Goal: Information Seeking & Learning: Learn about a topic

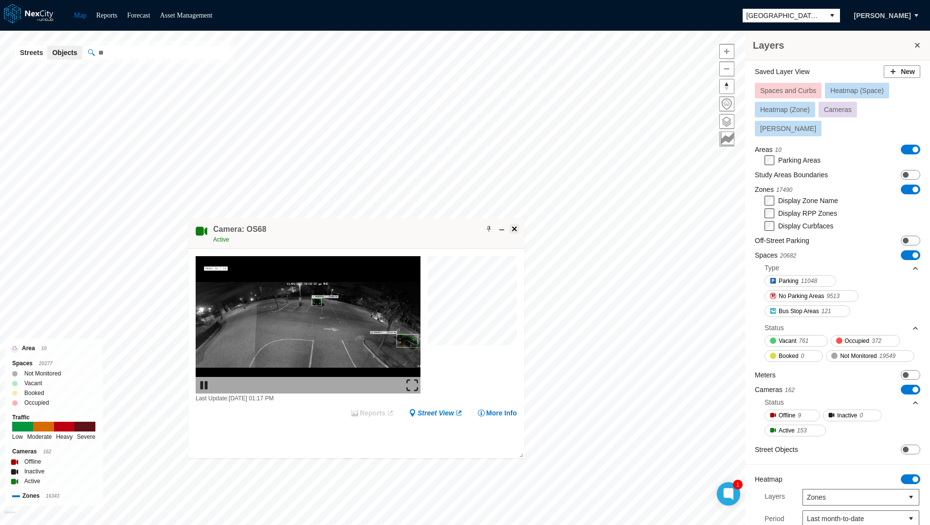
click at [514, 228] on span at bounding box center [514, 229] width 8 height 8
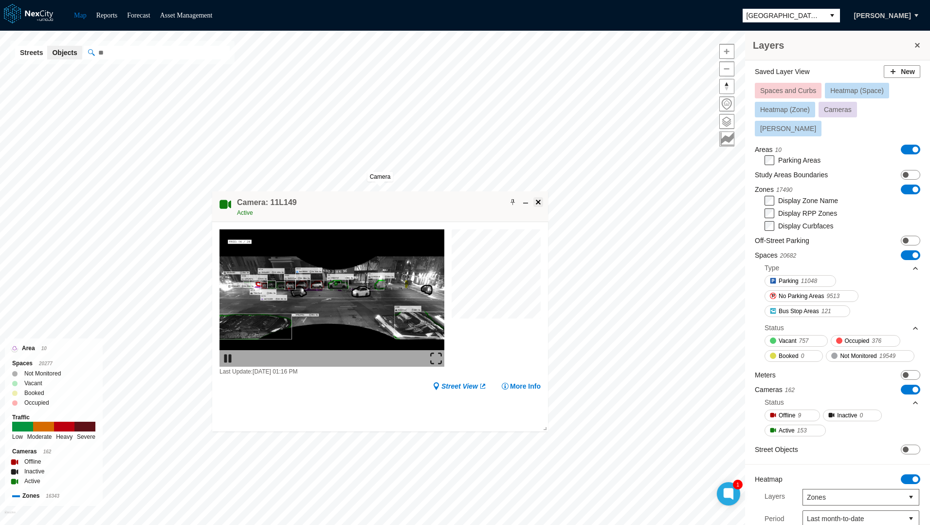
click at [538, 200] on span at bounding box center [538, 202] width 8 height 8
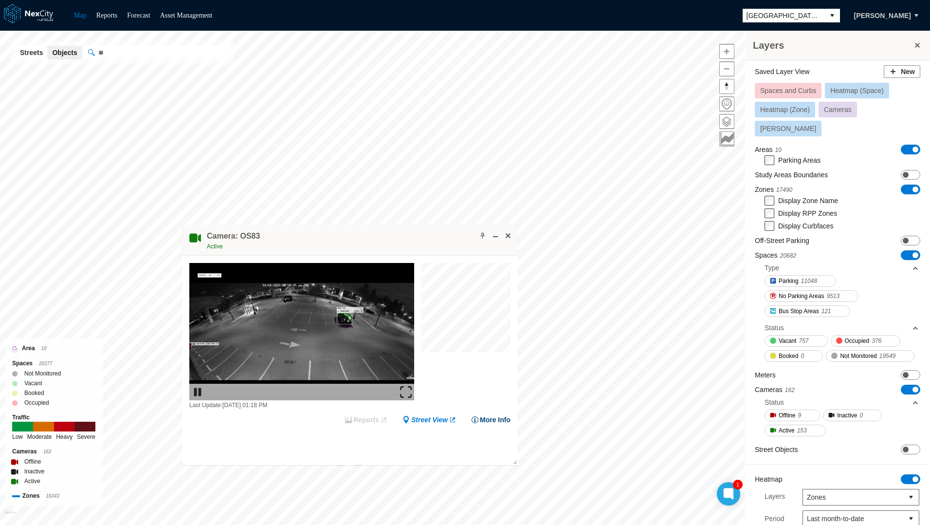
click at [492, 419] on button "More Info" at bounding box center [490, 420] width 39 height 10
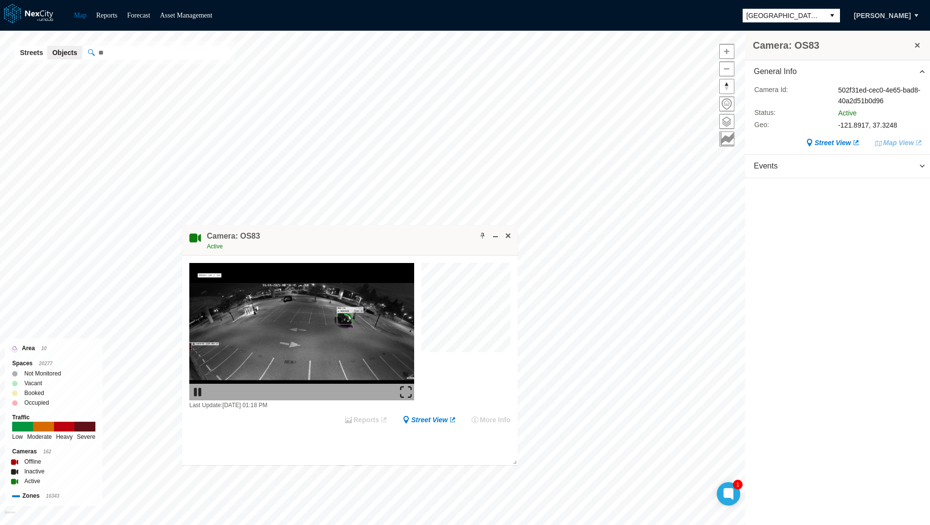
click at [113, 20] on li "Reports" at bounding box center [106, 16] width 21 height 12
click at [101, 16] on link "Reports" at bounding box center [106, 15] width 21 height 7
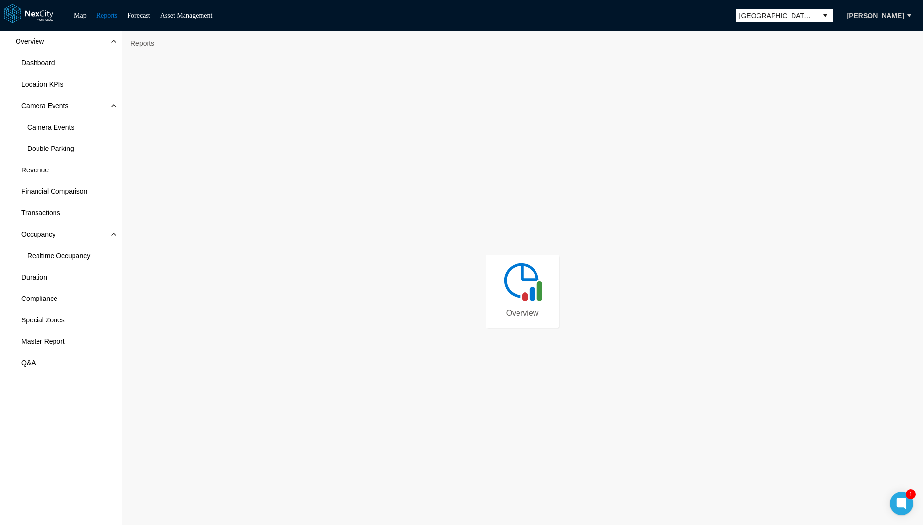
click at [516, 311] on span "Overview" at bounding box center [522, 313] width 33 height 10
click at [56, 145] on span "Double Parking" at bounding box center [50, 149] width 47 height 10
click at [38, 173] on span "Revenue" at bounding box center [34, 170] width 27 height 10
click at [49, 37] on span "Overview" at bounding box center [61, 41] width 122 height 21
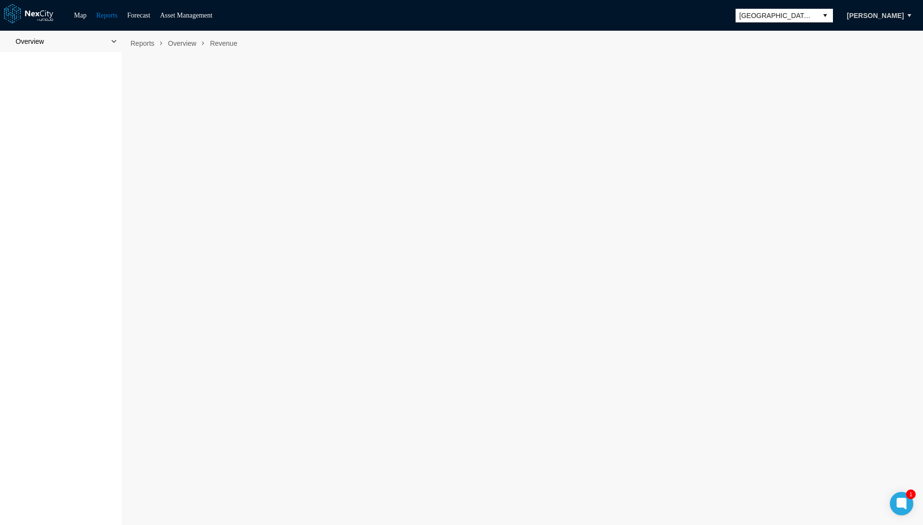
click at [114, 37] on span at bounding box center [114, 41] width 8 height 8
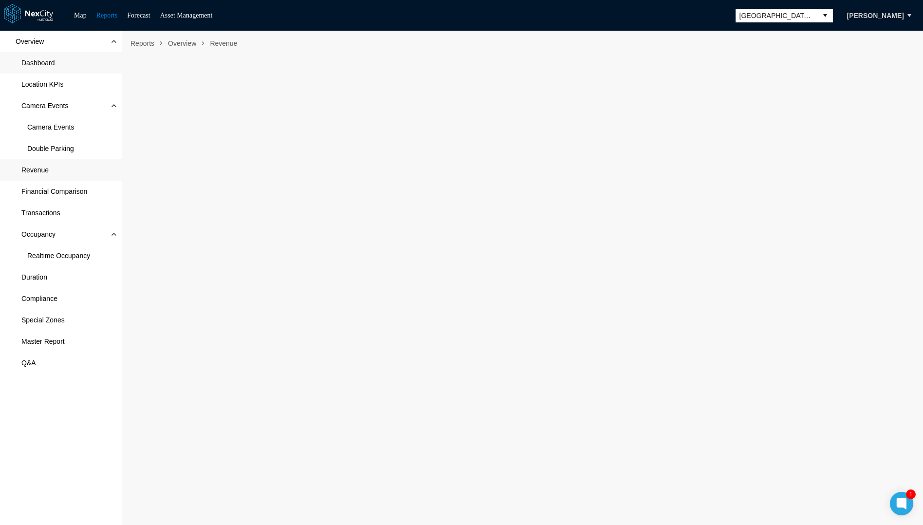
click at [56, 63] on span "Dashboard" at bounding box center [61, 62] width 122 height 21
click at [81, 17] on link "Map" at bounding box center [80, 15] width 13 height 7
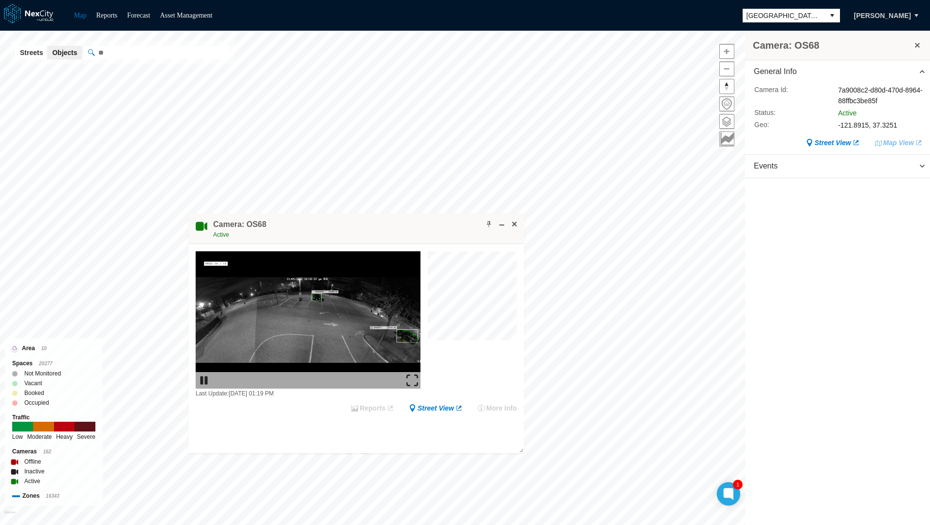
click at [785, 16] on span "[GEOGRAPHIC_DATA][PERSON_NAME]" at bounding box center [783, 16] width 74 height 10
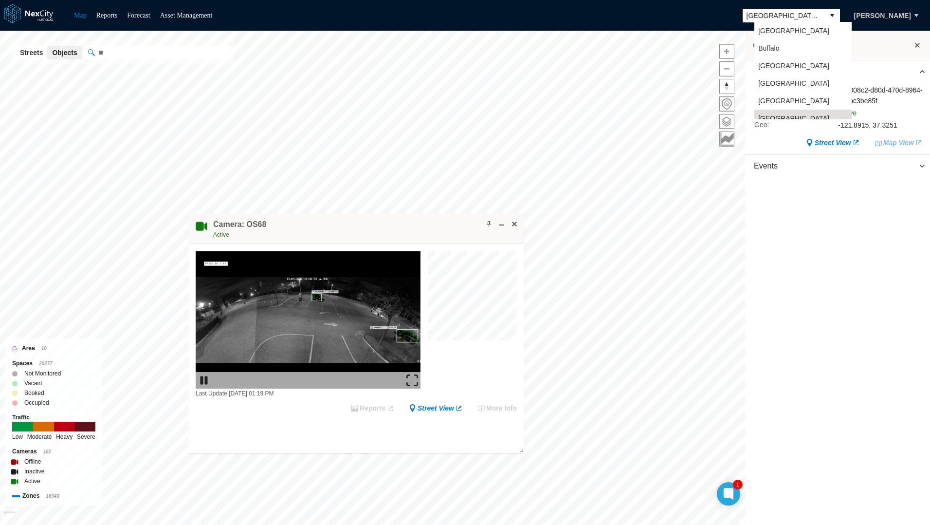
scroll to position [8, 0]
click at [776, 75] on span "[GEOGRAPHIC_DATA]" at bounding box center [793, 76] width 71 height 10
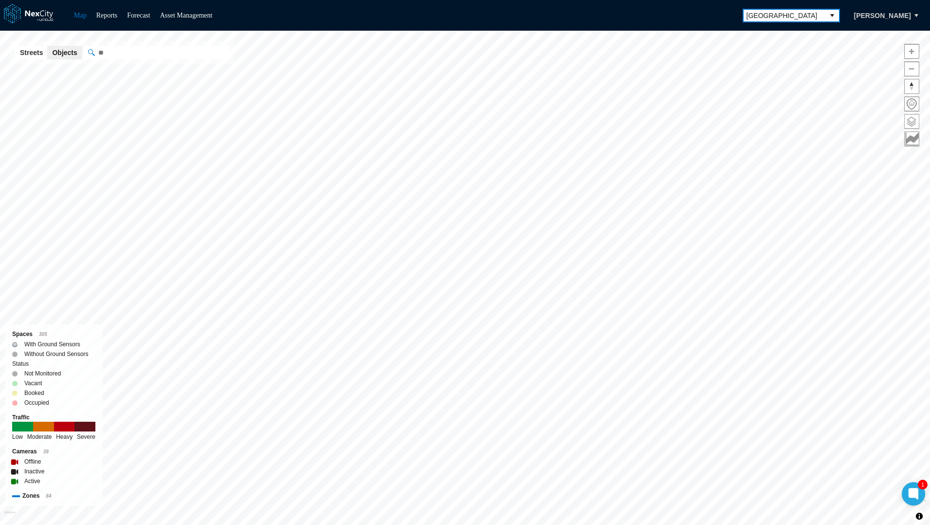
click at [909, 117] on span at bounding box center [912, 121] width 14 height 14
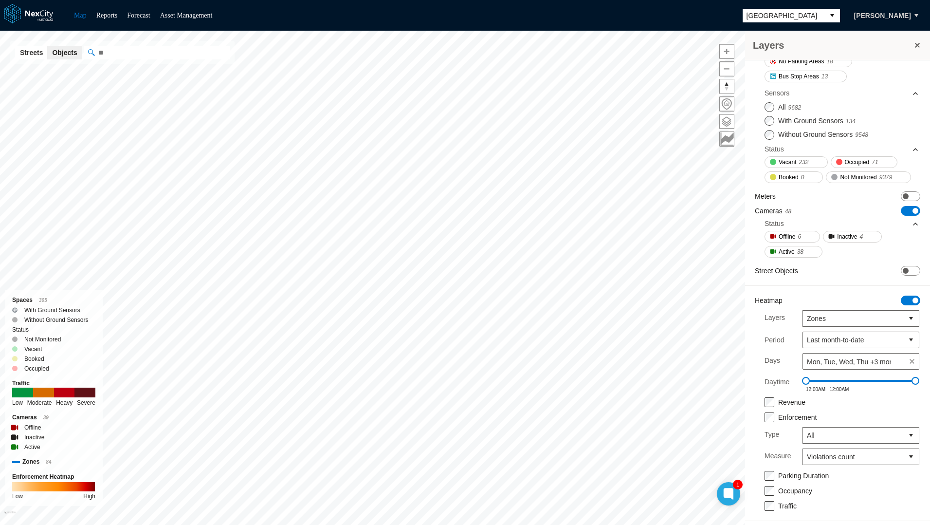
scroll to position [184, 0]
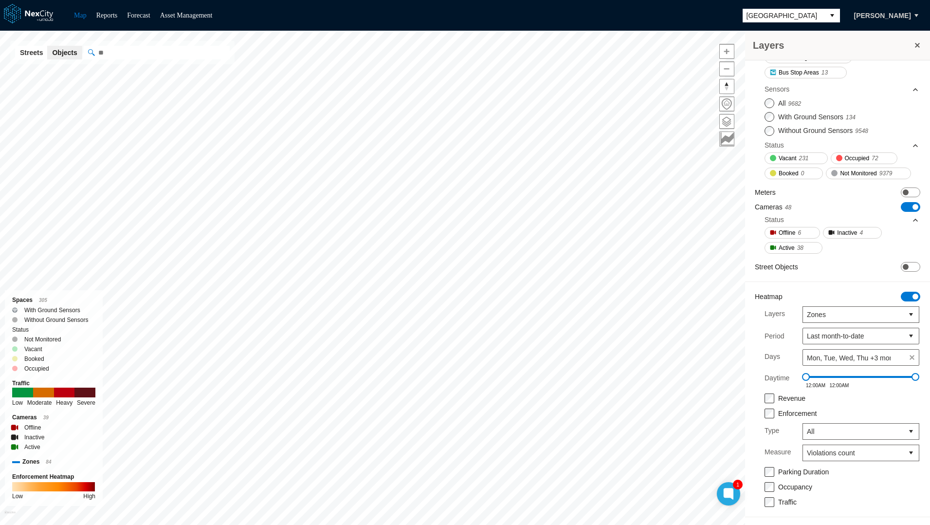
click at [918, 46] on button at bounding box center [917, 45] width 10 height 14
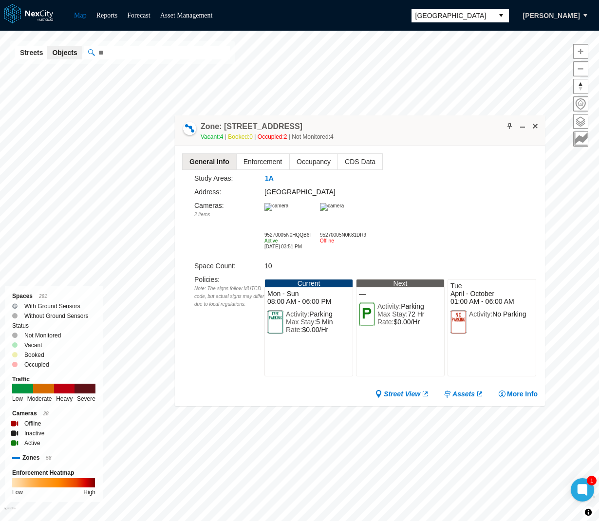
click at [341, 211] on img at bounding box center [332, 207] width 24 height 8
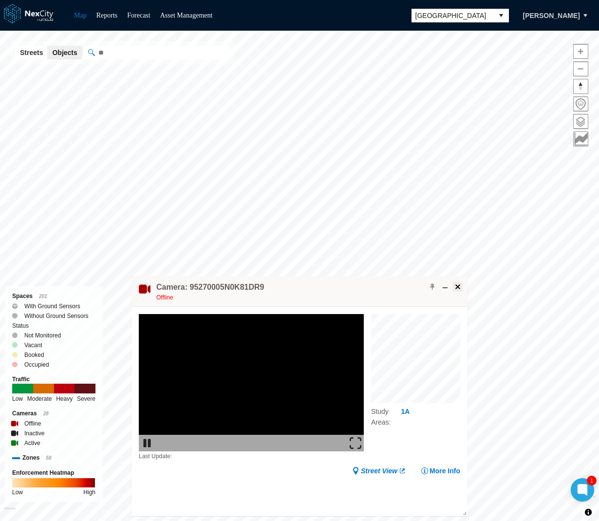
click at [454, 286] on span at bounding box center [458, 287] width 8 height 8
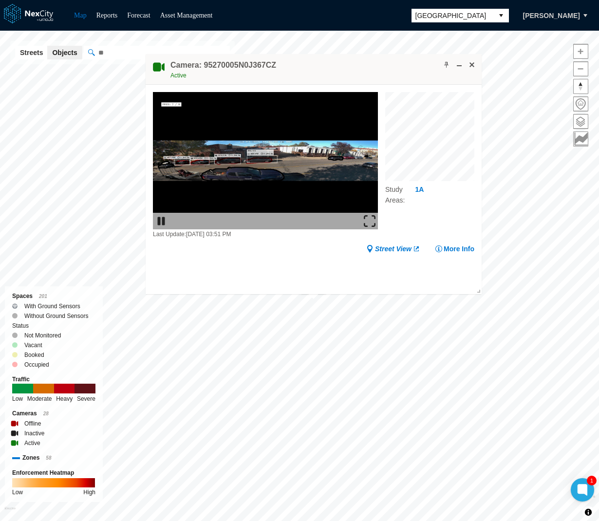
click at [372, 215] on img at bounding box center [370, 221] width 12 height 12
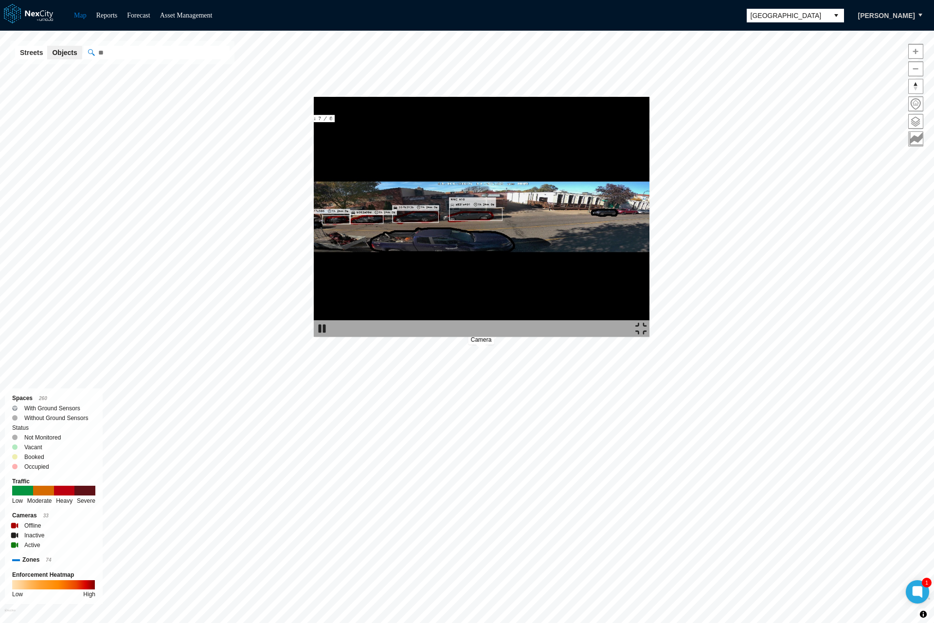
click at [470, 163] on img at bounding box center [482, 217] width 336 height 240
click at [647, 334] on img at bounding box center [642, 329] width 12 height 12
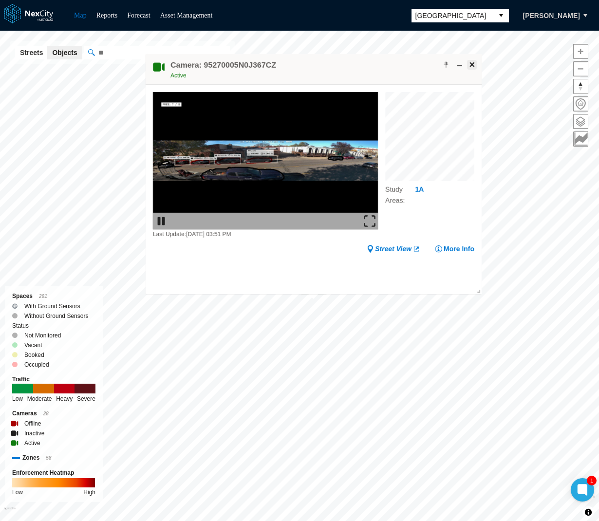
click at [470, 63] on span at bounding box center [472, 65] width 8 height 8
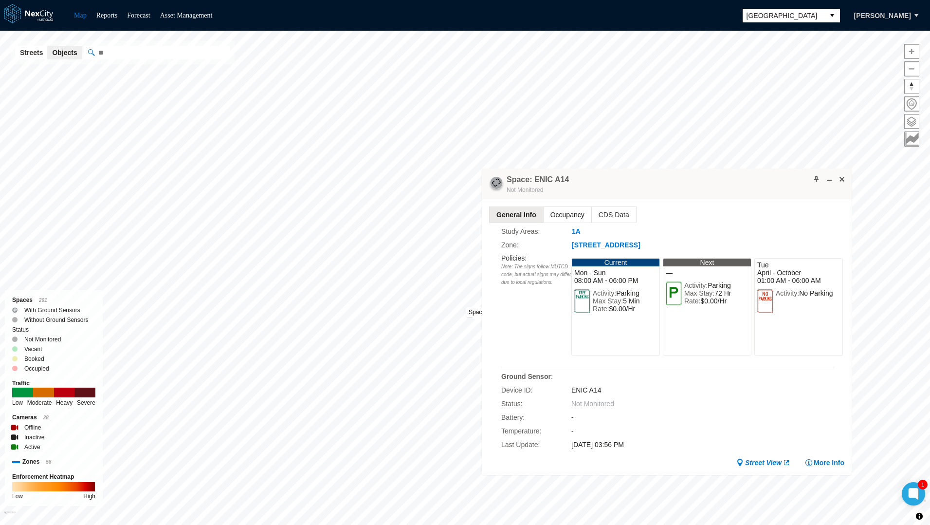
click at [557, 214] on span "Occupancy" at bounding box center [568, 215] width 48 height 16
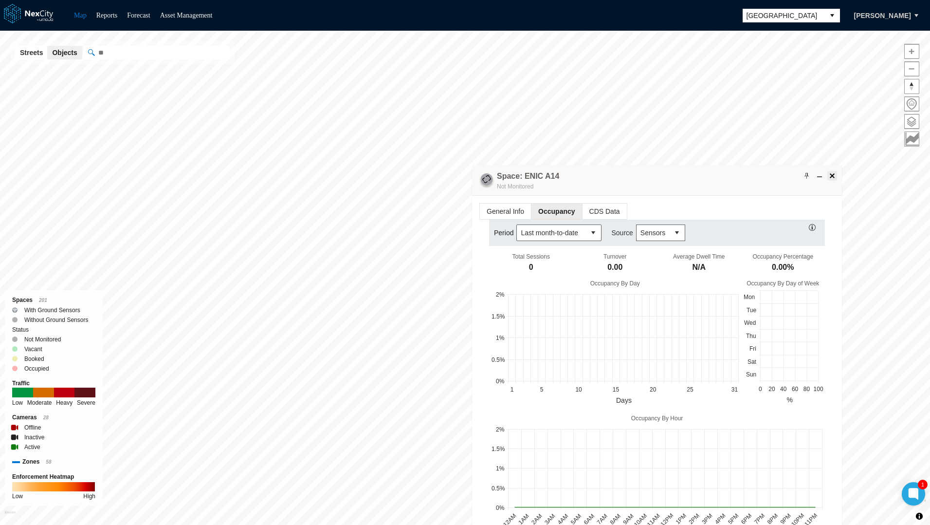
click at [828, 175] on span at bounding box center [832, 176] width 8 height 8
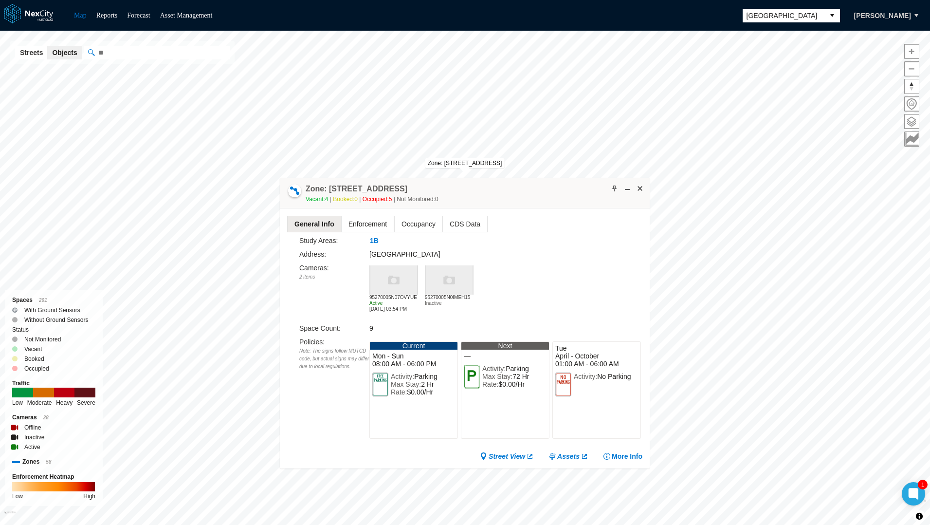
click at [356, 225] on span "Enforcement" at bounding box center [368, 224] width 52 height 16
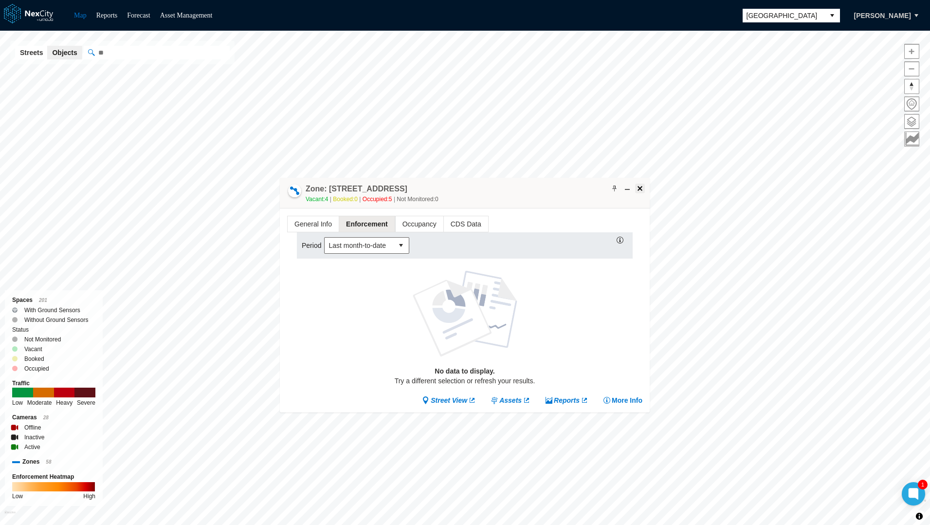
click at [642, 186] on span at bounding box center [640, 188] width 8 height 8
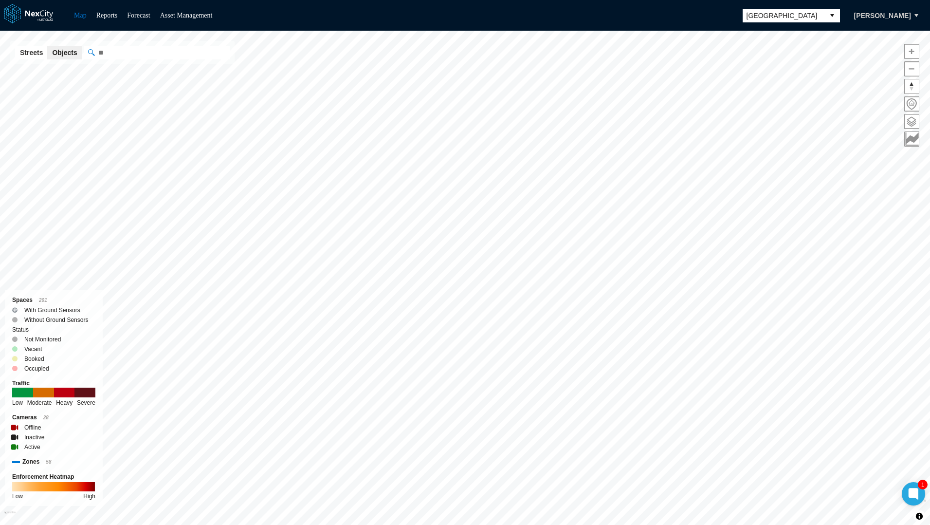
click at [840, 12] on button "select" at bounding box center [832, 16] width 16 height 14
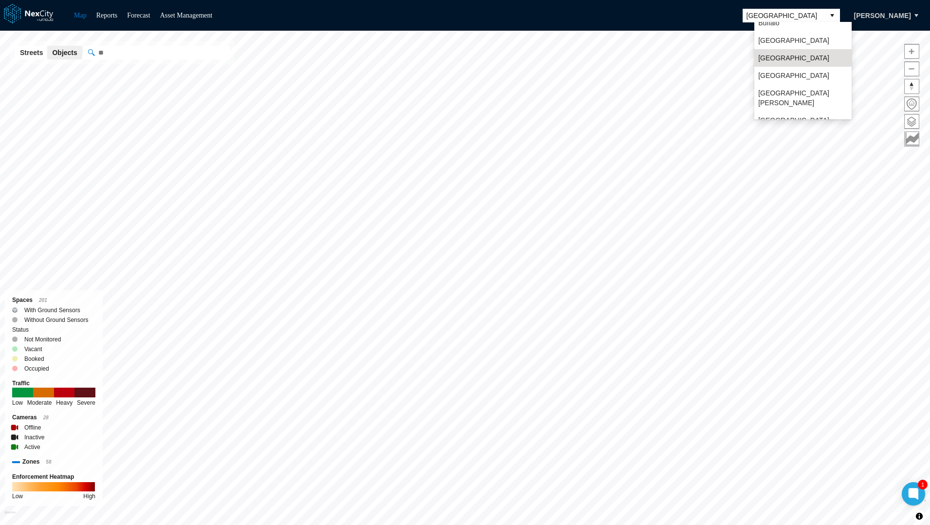
scroll to position [23, 0]
click at [761, 97] on span "[GEOGRAPHIC_DATA][PERSON_NAME]" at bounding box center [803, 100] width 90 height 19
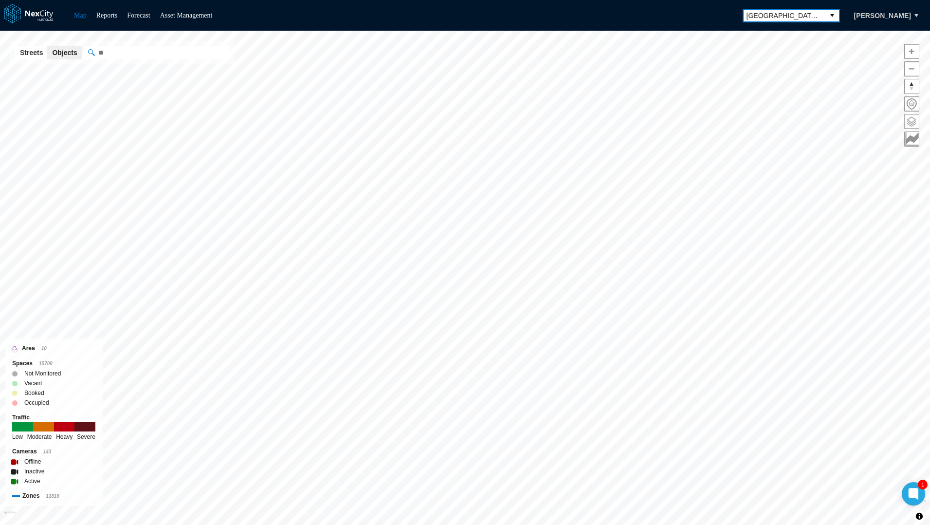
click at [906, 122] on span at bounding box center [912, 121] width 14 height 14
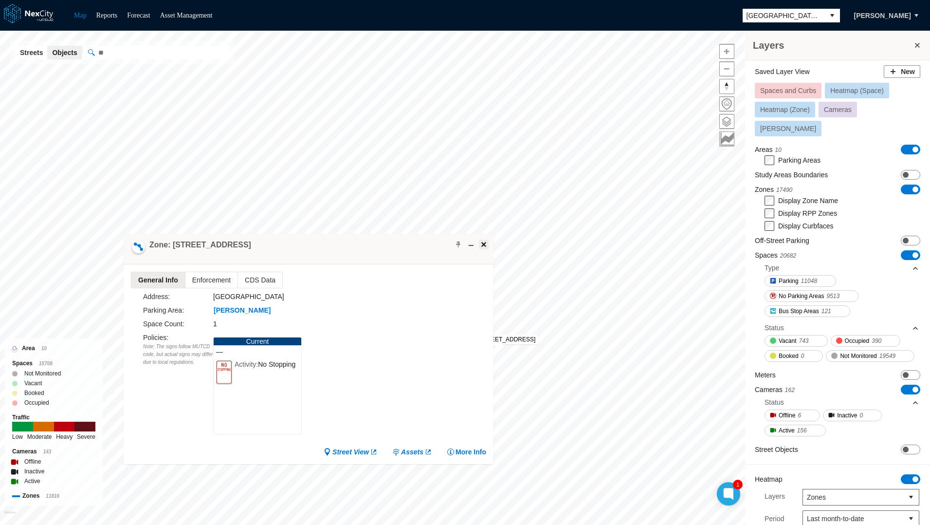
click at [485, 242] on span at bounding box center [484, 244] width 8 height 8
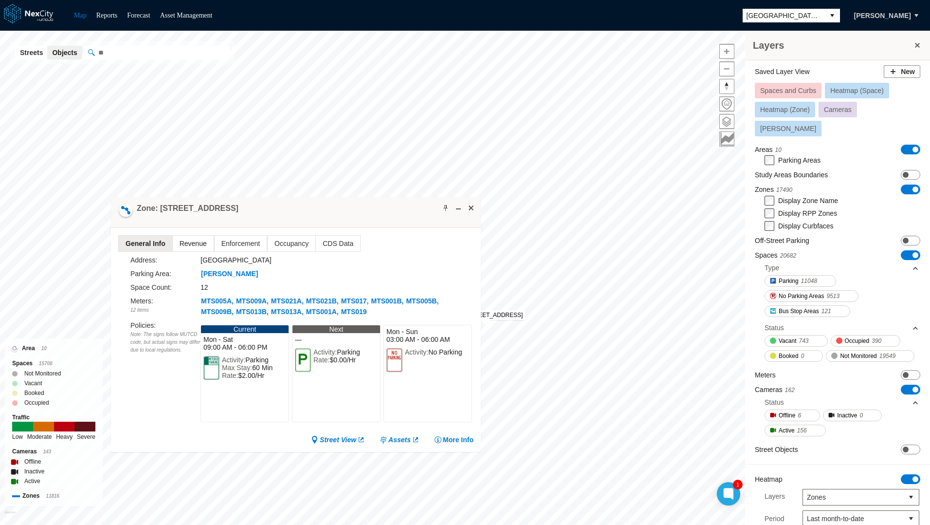
click at [189, 242] on span "Revenue" at bounding box center [193, 244] width 41 height 16
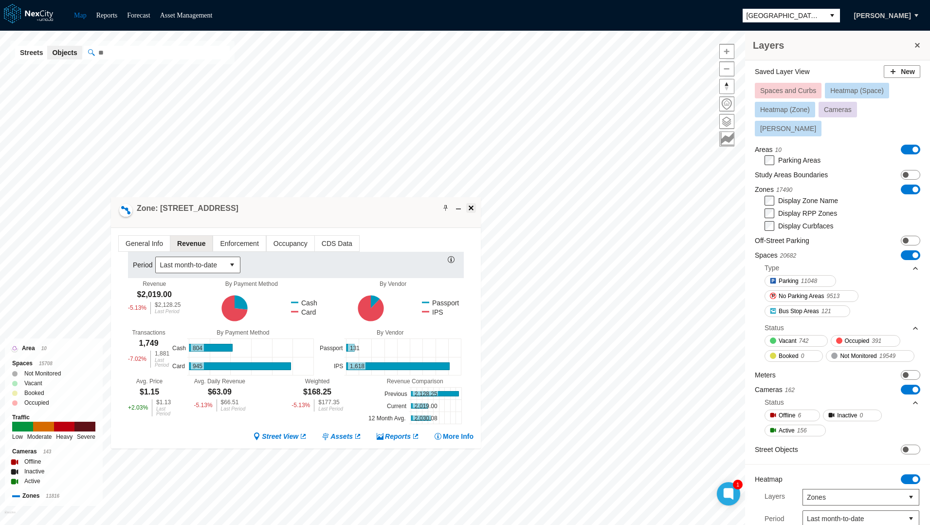
click at [472, 209] on span at bounding box center [471, 208] width 8 height 8
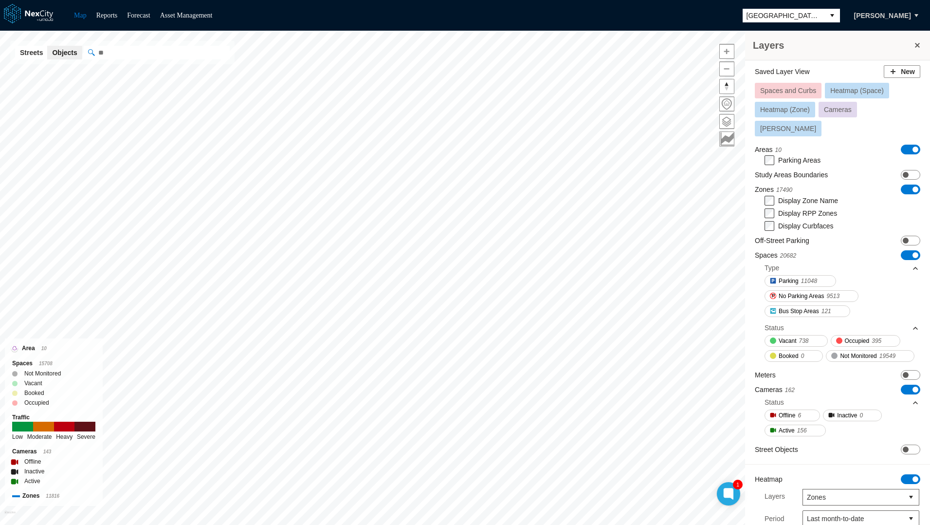
click at [840, 13] on button "select" at bounding box center [832, 16] width 16 height 14
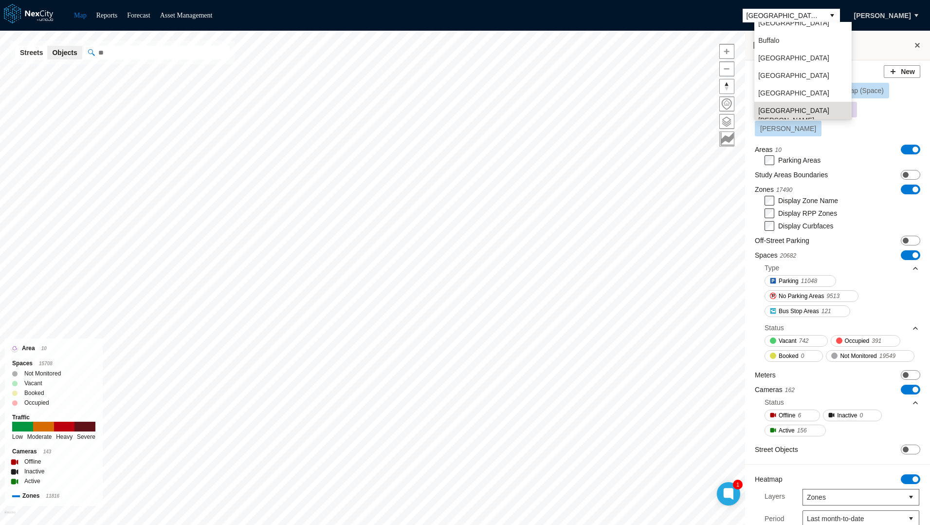
scroll to position [19, 0]
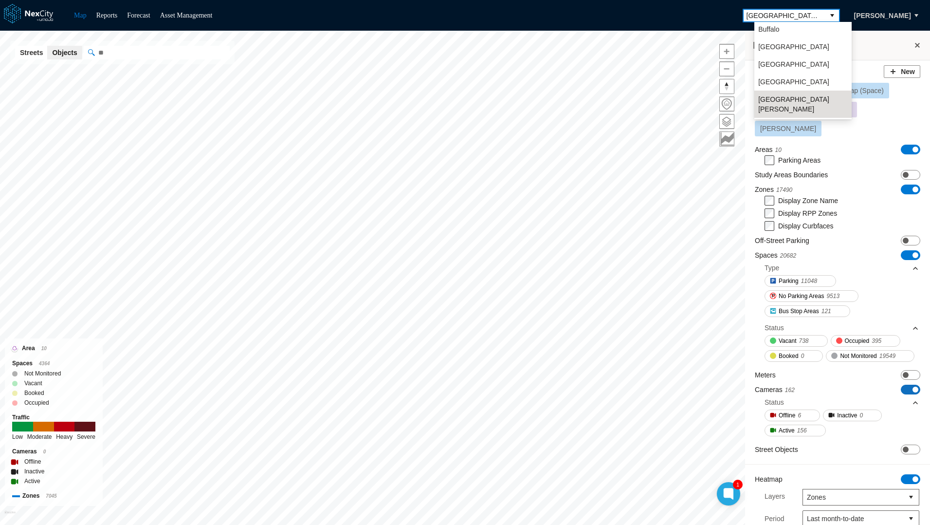
click at [901, 390] on span "ON OFF" at bounding box center [910, 389] width 19 height 10
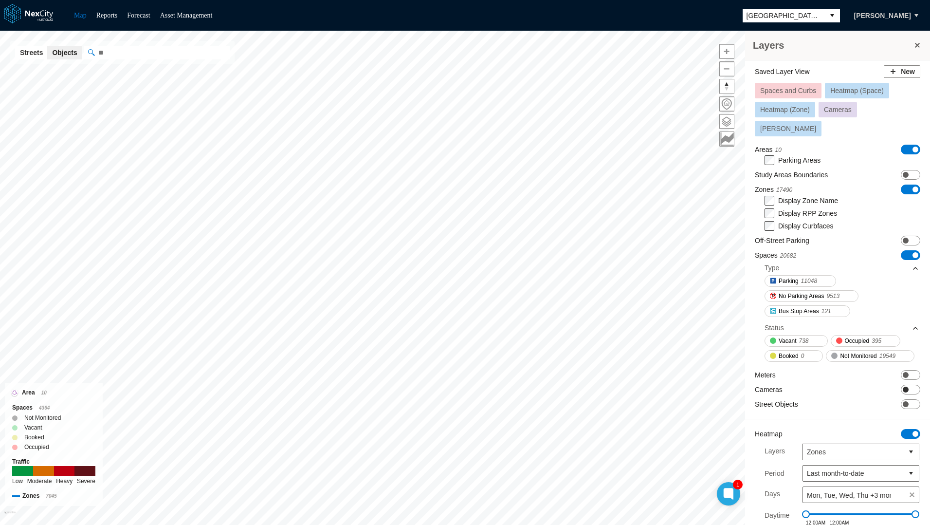
click at [903, 386] on span "ON OFF" at bounding box center [910, 389] width 19 height 10
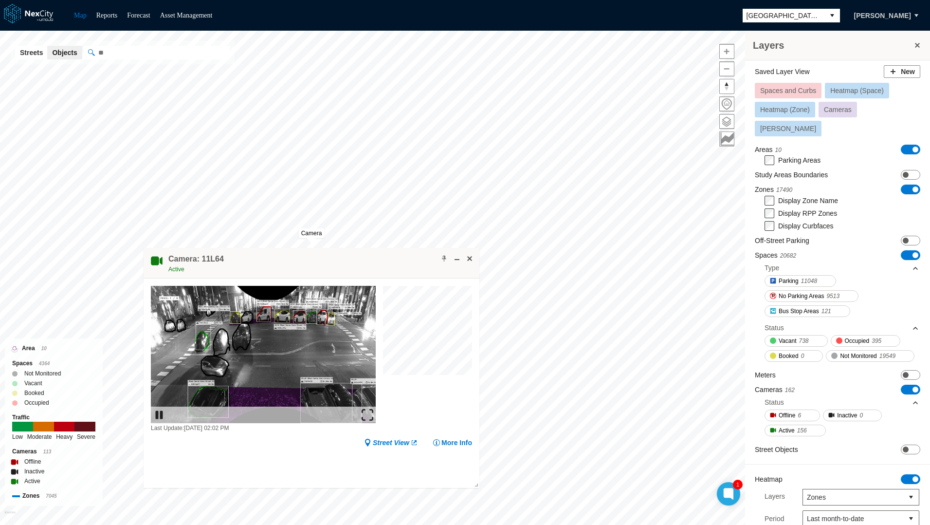
click at [369, 412] on img at bounding box center [368, 415] width 12 height 12
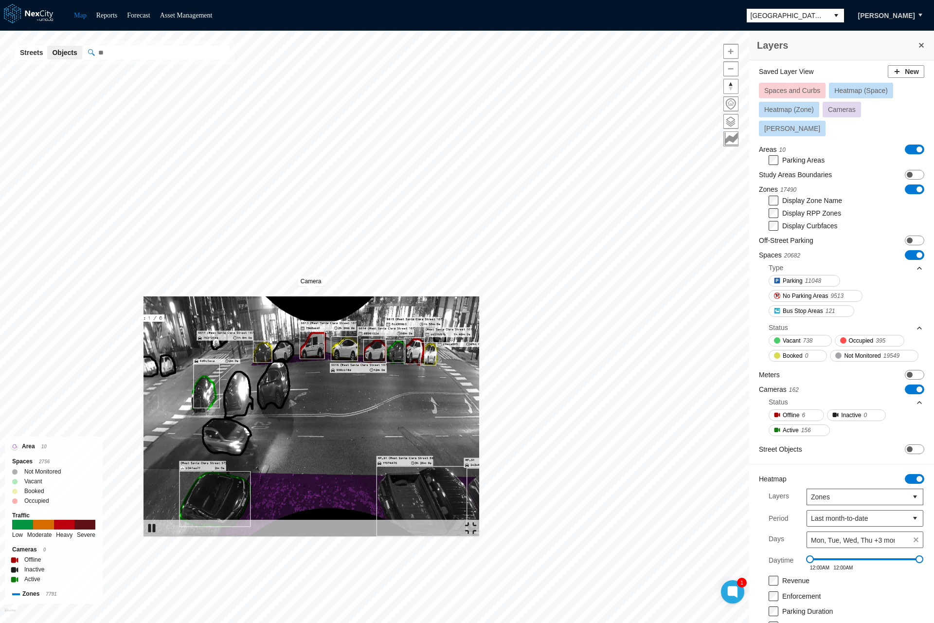
click at [477, 524] on img at bounding box center [471, 528] width 12 height 12
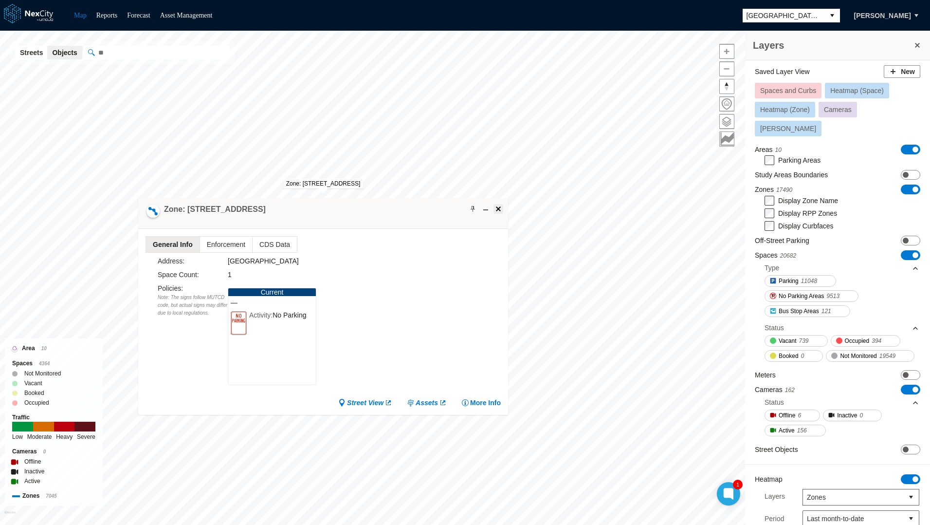
click at [499, 204] on button at bounding box center [498, 209] width 10 height 10
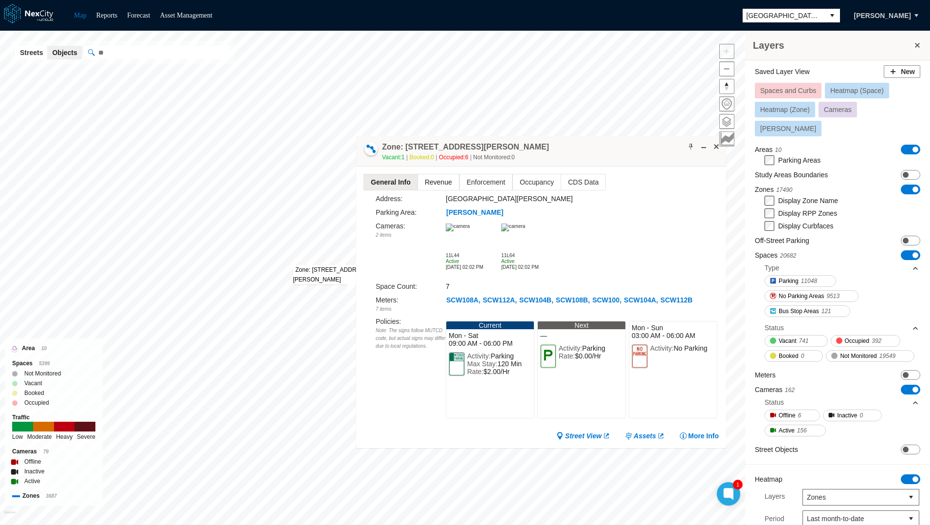
click at [429, 183] on span "Revenue" at bounding box center [438, 182] width 41 height 16
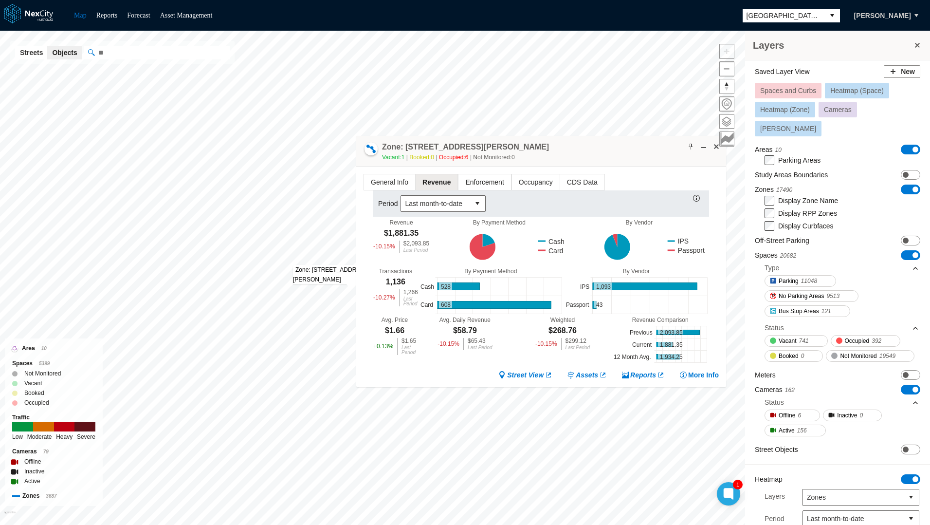
click at [484, 187] on span "Enforcement" at bounding box center [484, 182] width 52 height 16
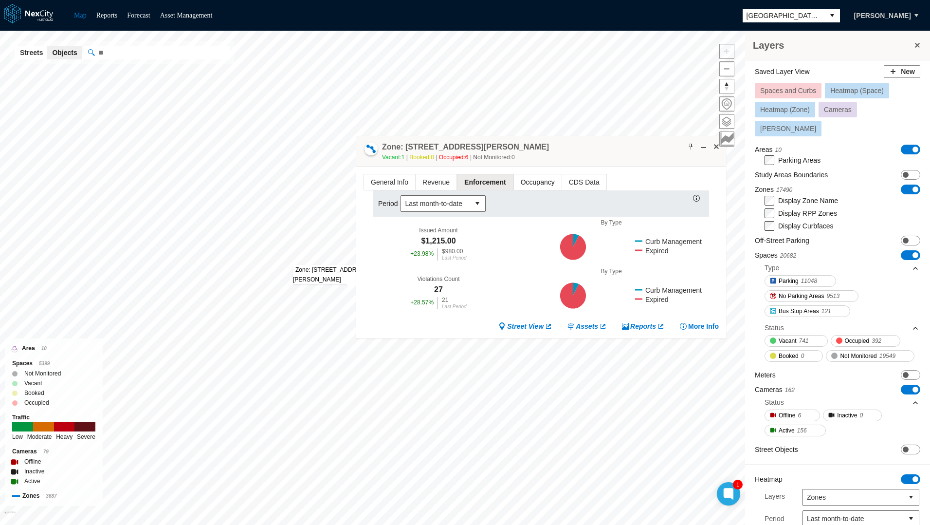
click at [525, 181] on span "Occupancy" at bounding box center [538, 182] width 48 height 16
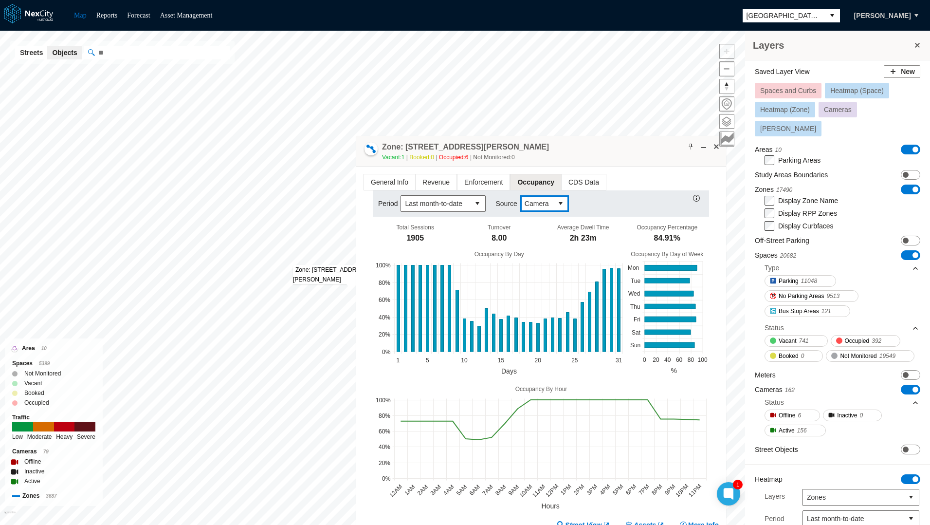
click at [539, 200] on span "Camera" at bounding box center [537, 204] width 24 height 10
click at [536, 239] on span "Transactional" at bounding box center [543, 238] width 41 height 10
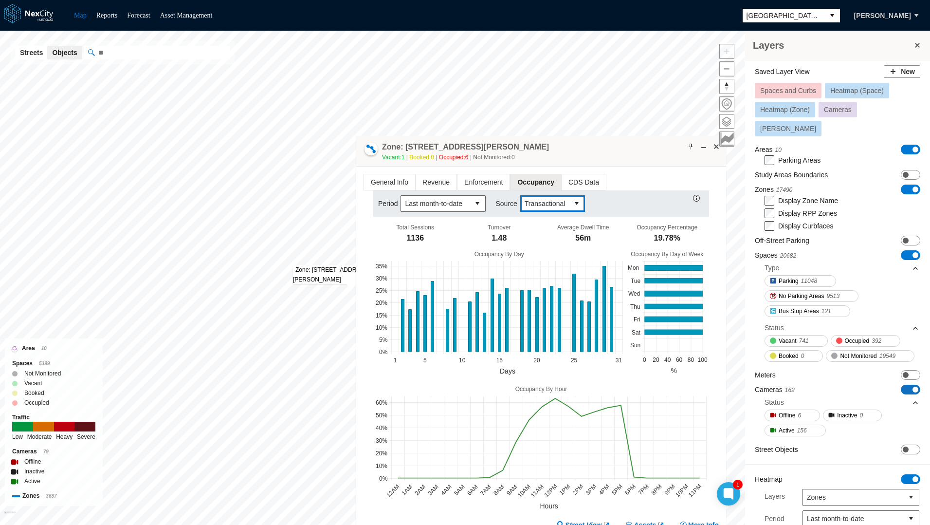
click at [912, 386] on span at bounding box center [915, 389] width 6 height 6
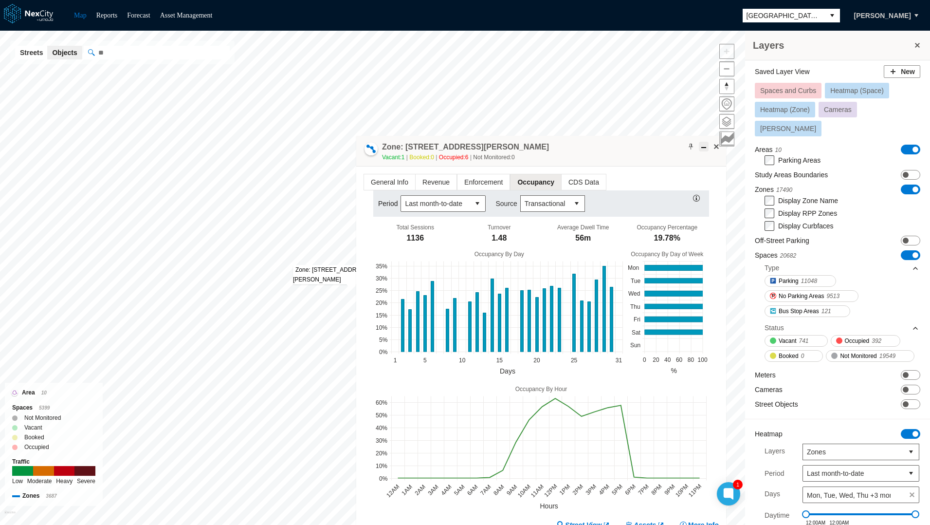
click at [702, 146] on span at bounding box center [704, 147] width 8 height 8
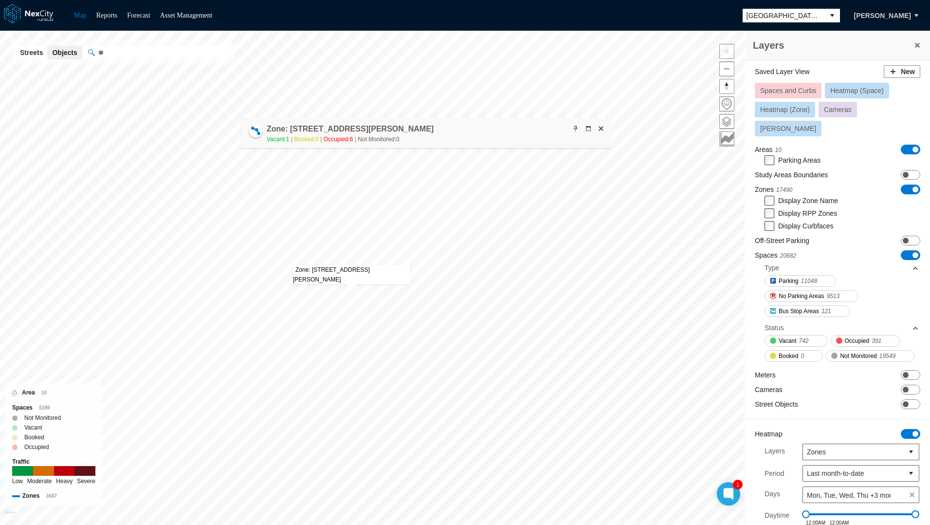
click at [586, 122] on div "Zone: [STREET_ADDRESS][GEOGRAPHIC_DATA][PERSON_NAME]-PZ Vacant: 1 Booked: 0 Occ…" at bounding box center [426, 133] width 370 height 31
click at [589, 126] on span at bounding box center [588, 129] width 8 height 8
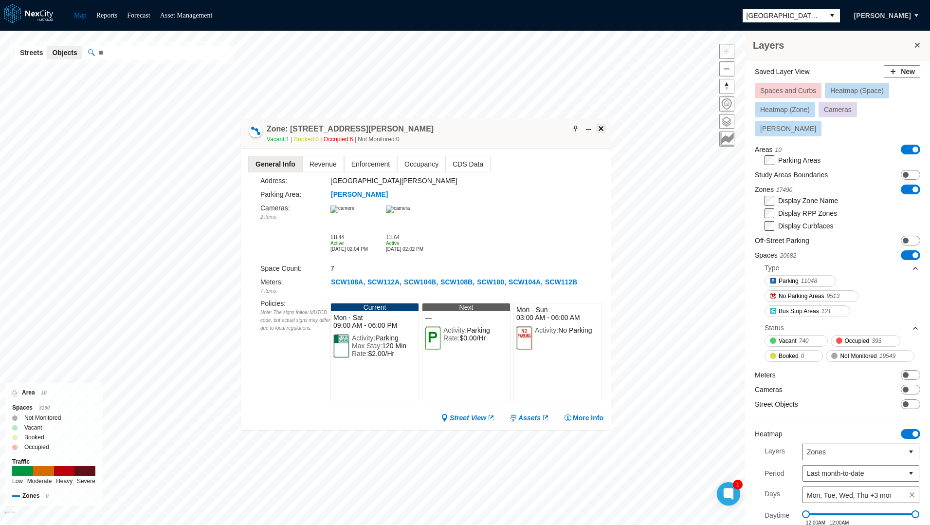
click at [603, 125] on span at bounding box center [601, 129] width 8 height 8
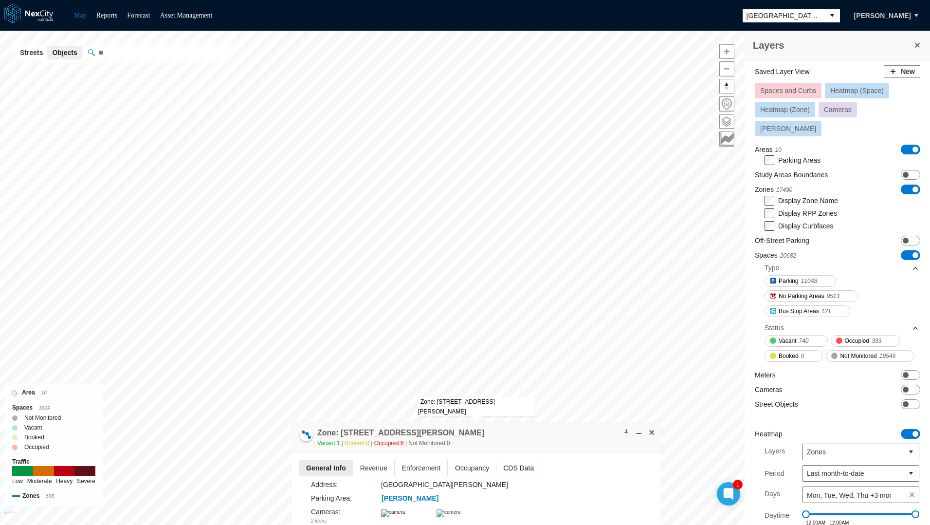
click at [510, 468] on span "CDS Data" at bounding box center [518, 468] width 44 height 16
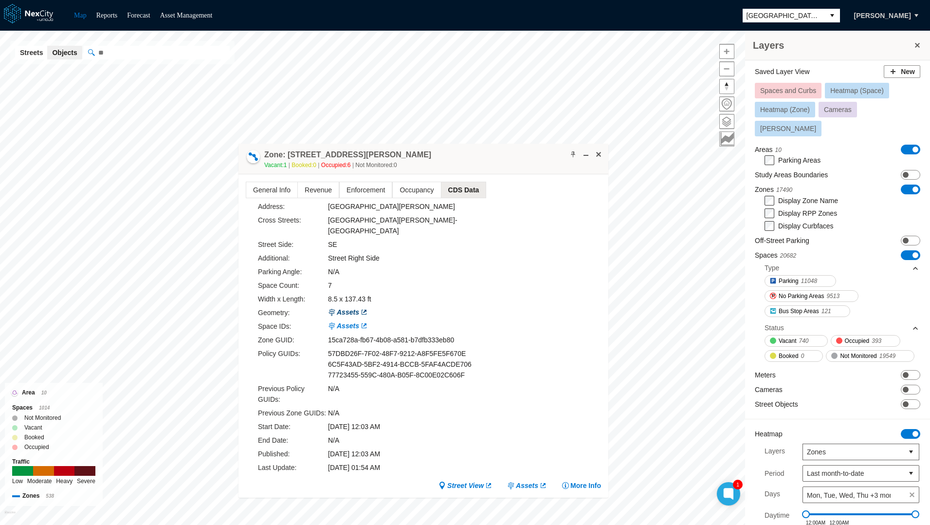
click at [346, 307] on link "Assets" at bounding box center [348, 312] width 40 height 10
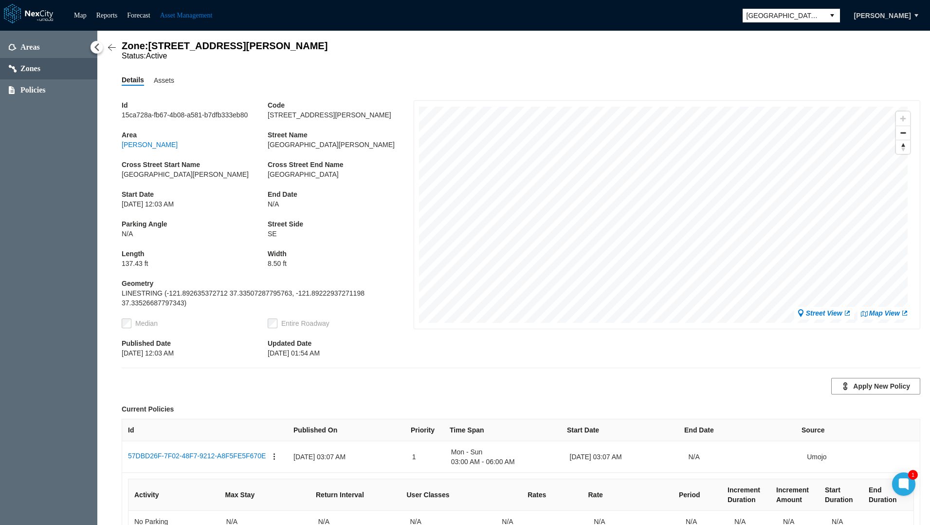
click at [158, 90] on div "Id 15ca728a-fb67-4b08-a581-b7dfb333eb80 Code [GEOGRAPHIC_DATA][PERSON_NAME] [PE…" at bounding box center [521, 406] width 799 height 641
click at [162, 80] on span "Assets" at bounding box center [164, 80] width 20 height 11
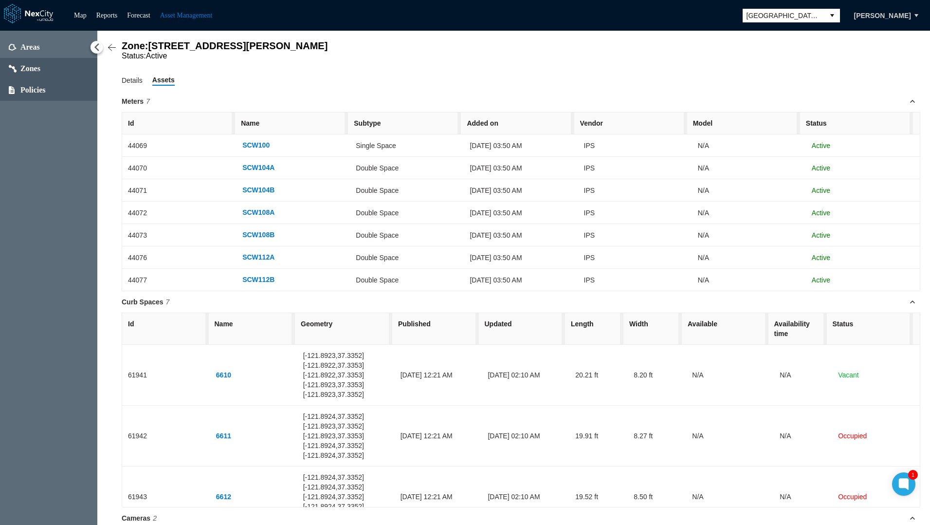
click at [40, 85] on span "Policies" at bounding box center [32, 90] width 25 height 10
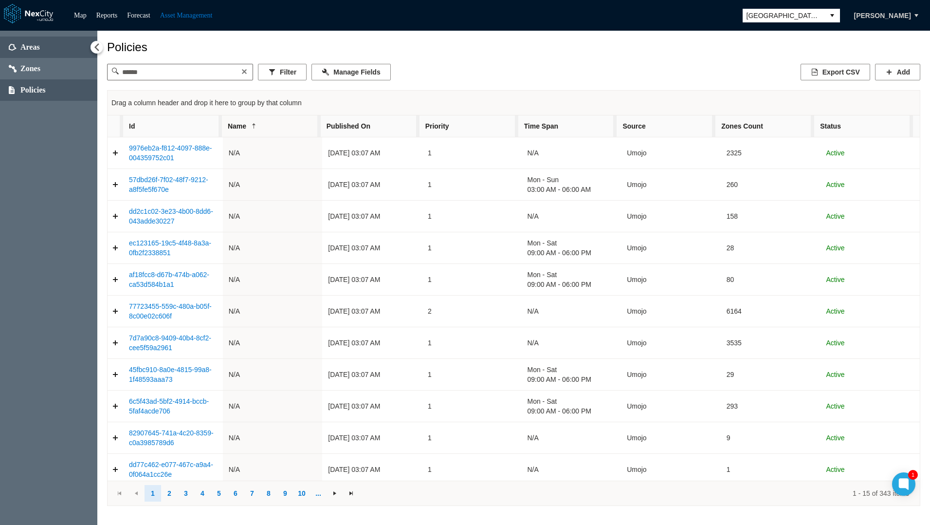
click at [37, 45] on span "Areas" at bounding box center [29, 47] width 19 height 10
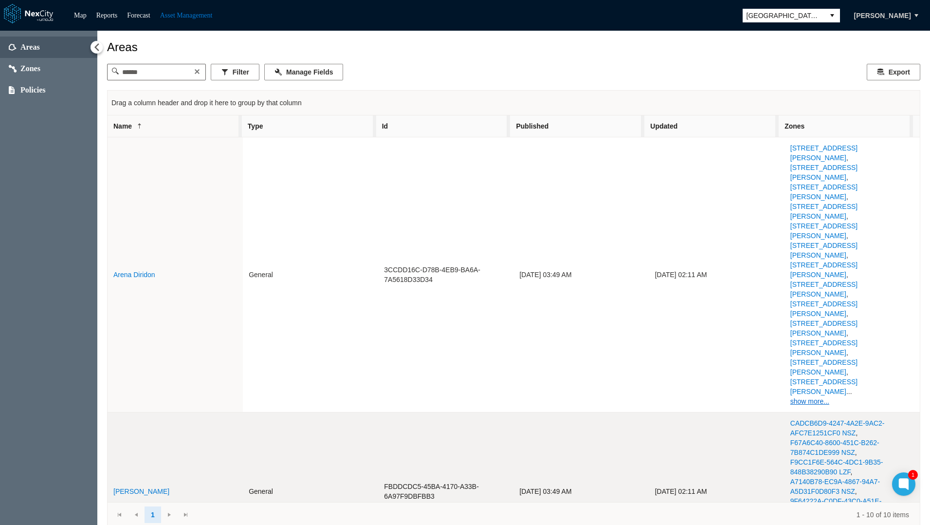
click at [124, 487] on link "[PERSON_NAME]" at bounding box center [141, 491] width 56 height 8
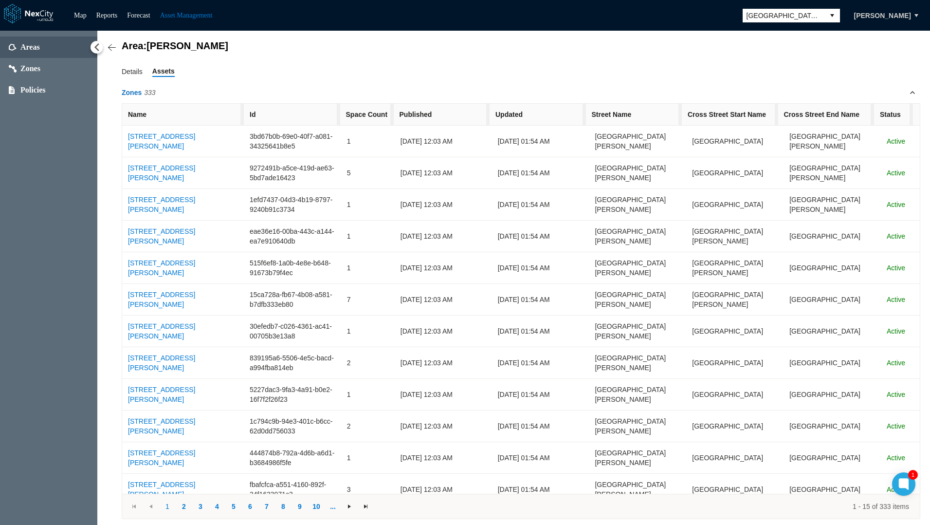
click at [130, 83] on span "Zones 333" at bounding box center [521, 92] width 799 height 21
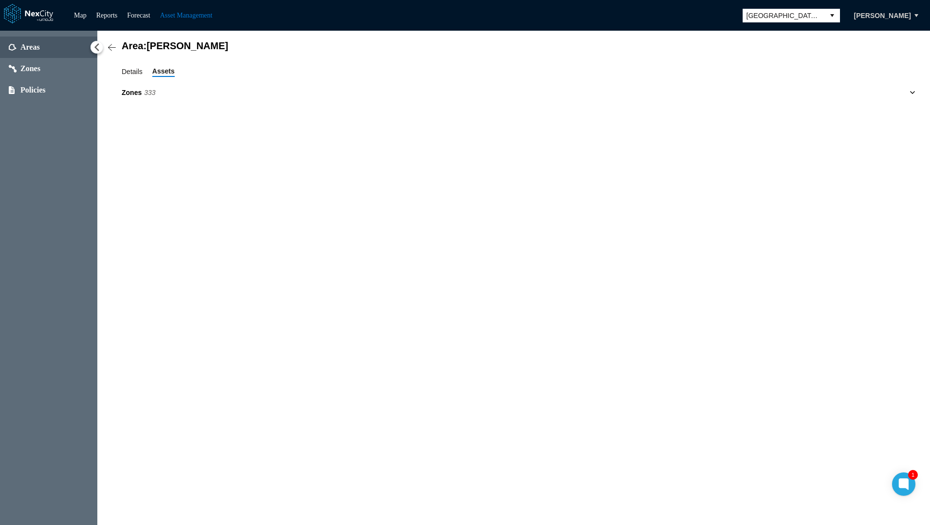
click at [137, 71] on span "Details" at bounding box center [132, 71] width 21 height 11
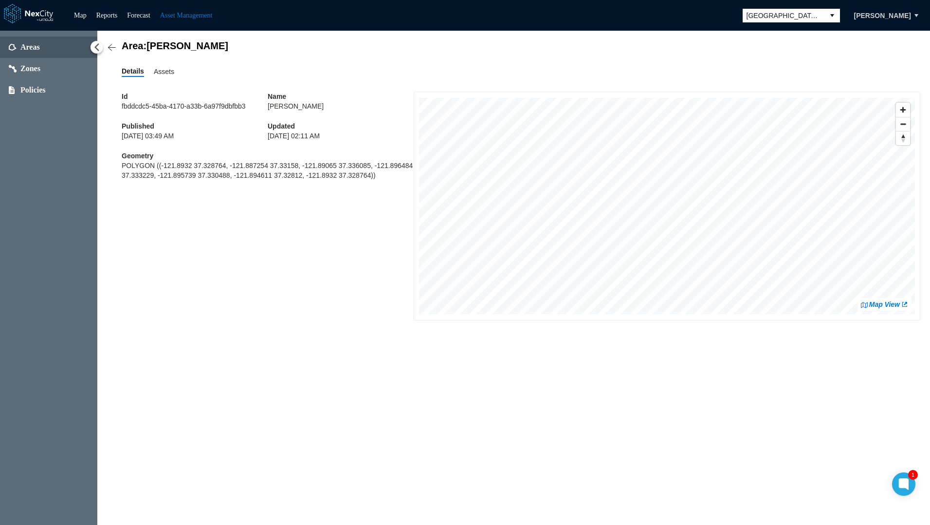
click at [23, 42] on span "Areas" at bounding box center [29, 47] width 19 height 10
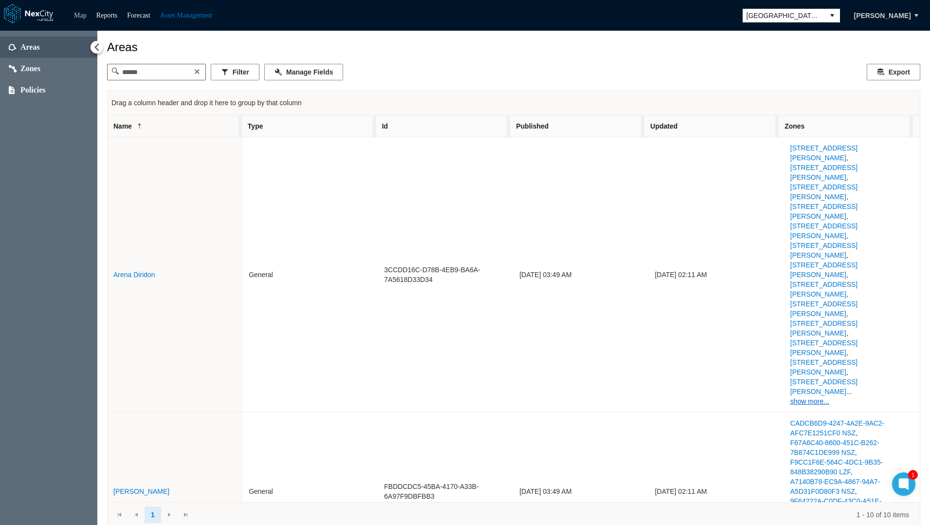
click at [80, 12] on link "Map" at bounding box center [80, 15] width 13 height 7
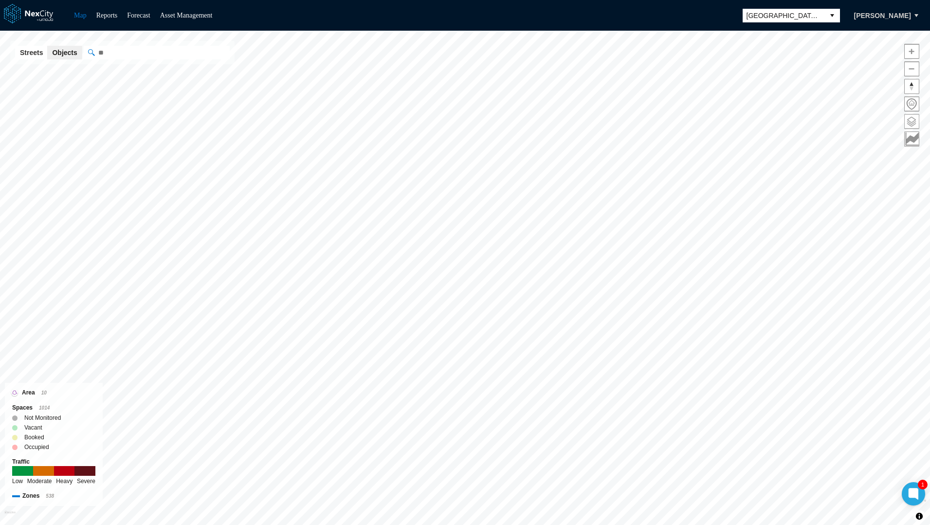
click at [910, 120] on span at bounding box center [912, 121] width 14 height 14
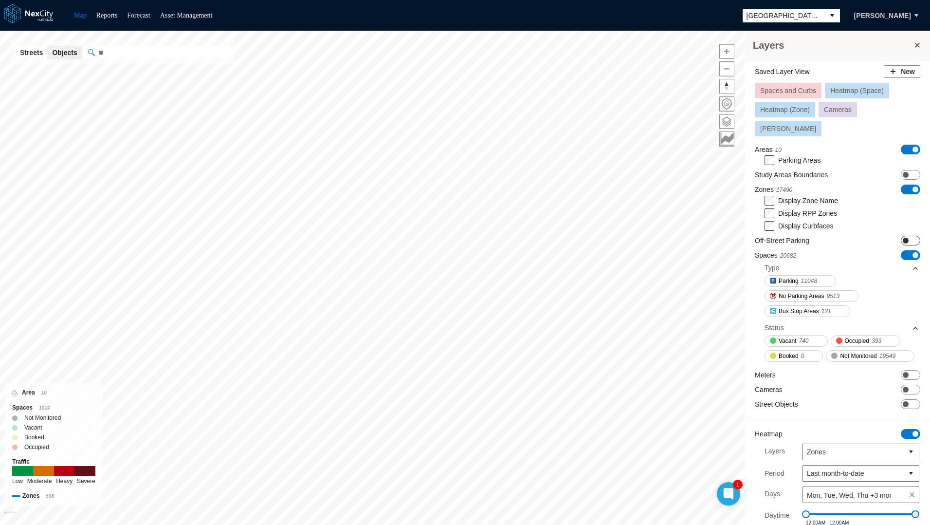
click at [909, 236] on span "ON OFF" at bounding box center [910, 241] width 19 height 10
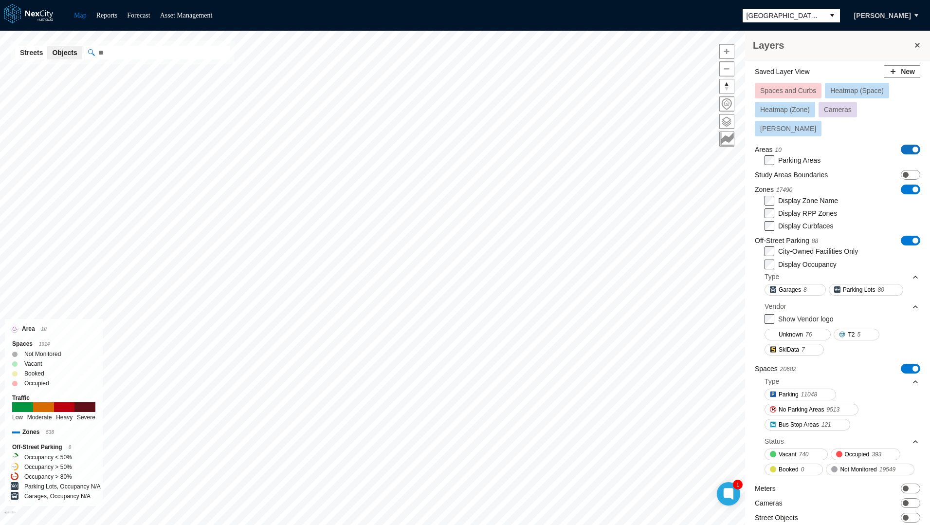
click at [905, 145] on span "ON OFF" at bounding box center [910, 150] width 19 height 10
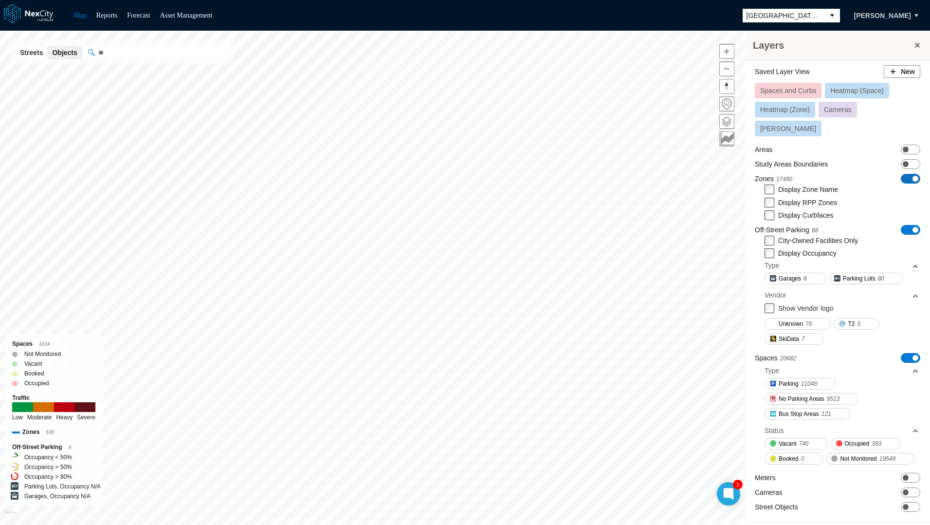
click at [904, 174] on span "ON OFF" at bounding box center [910, 179] width 19 height 10
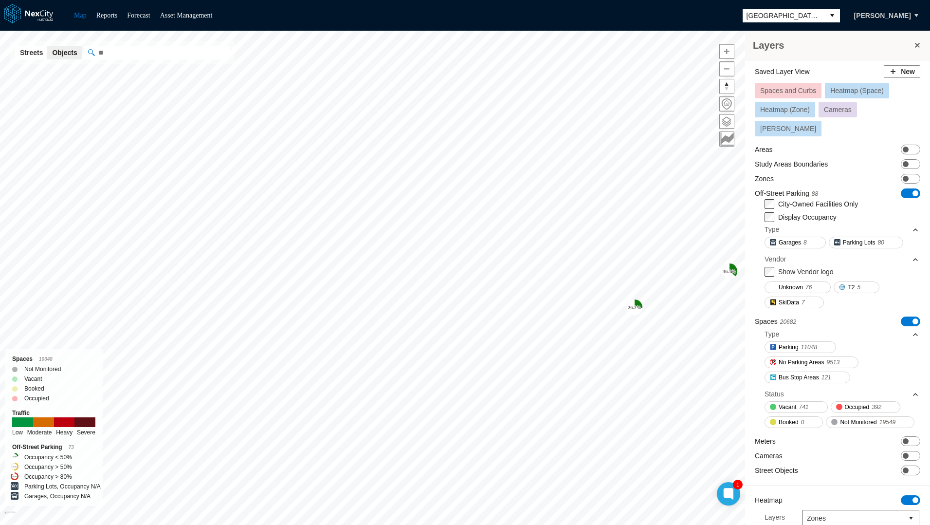
click at [636, 302] on icon "Map marker" at bounding box center [639, 303] width 8 height 8
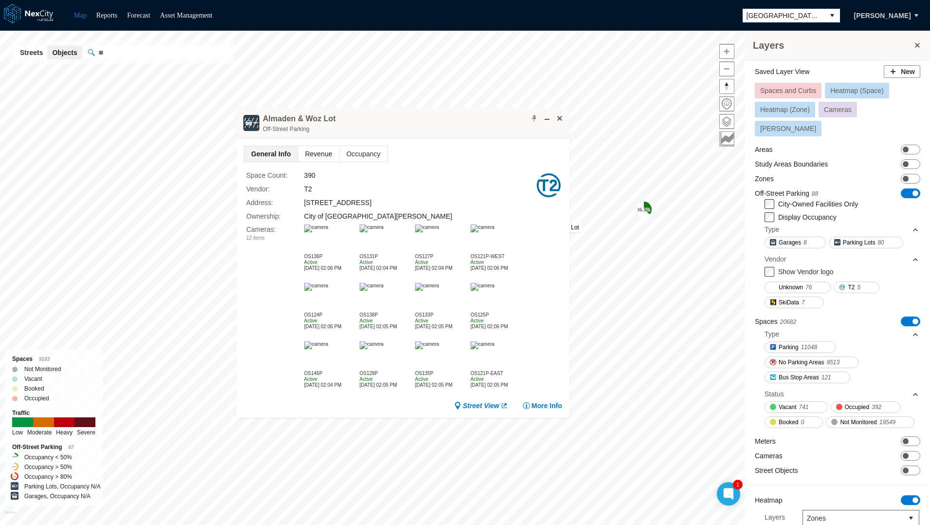
click at [314, 152] on span "Revenue" at bounding box center [318, 154] width 41 height 16
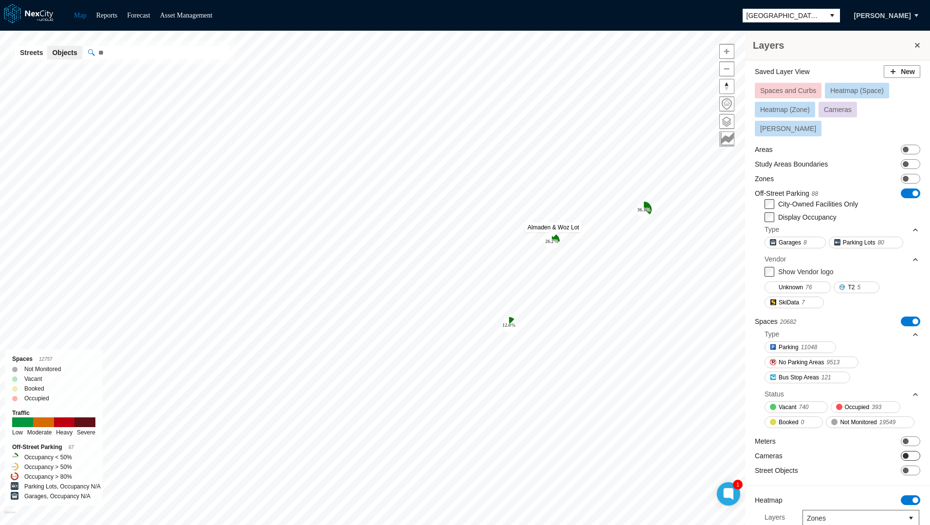
click at [905, 454] on span "ON OFF" at bounding box center [910, 456] width 19 height 10
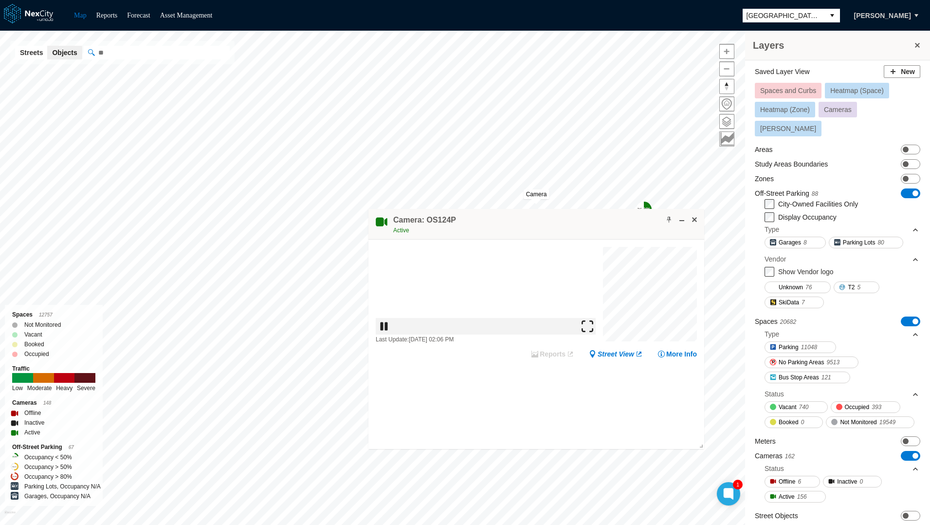
click at [592, 331] on img at bounding box center [588, 326] width 12 height 12
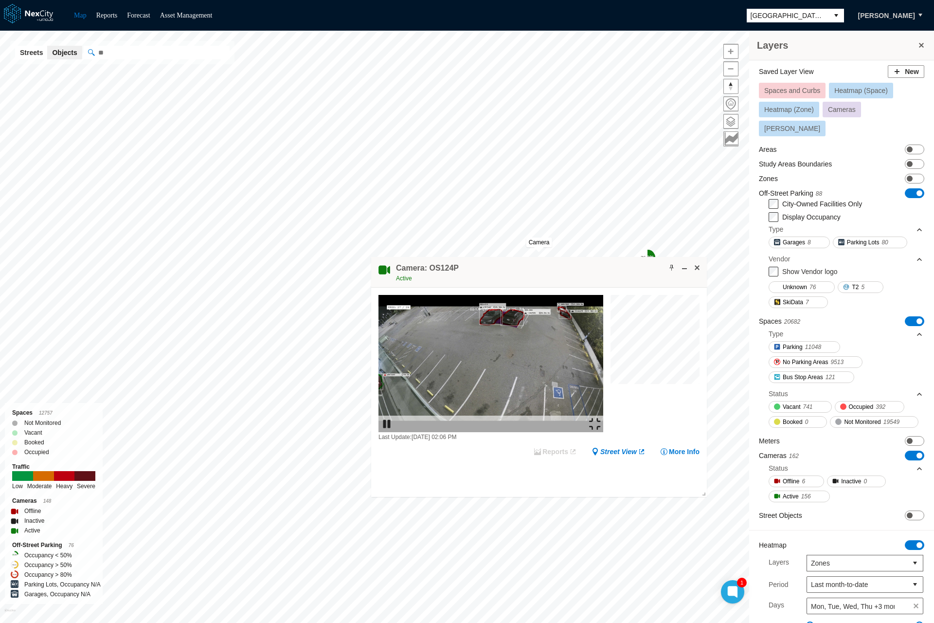
click at [601, 430] on img at bounding box center [595, 424] width 12 height 12
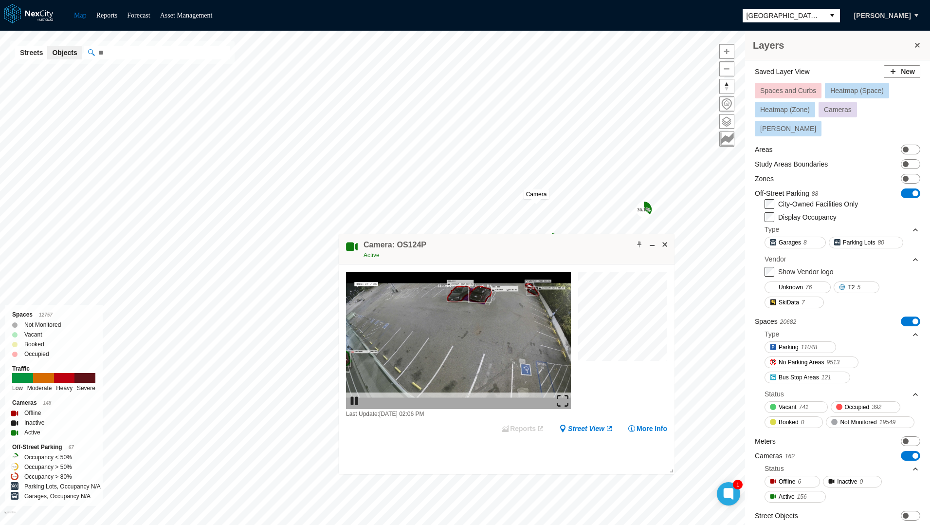
click at [803, 17] on span "[GEOGRAPHIC_DATA][PERSON_NAME]" at bounding box center [783, 16] width 74 height 10
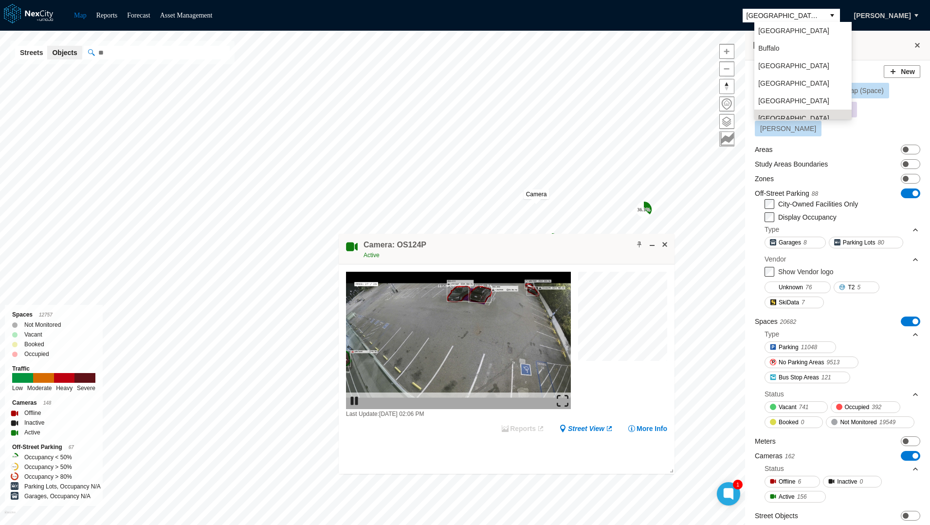
scroll to position [25, 0]
click at [788, 59] on span "[GEOGRAPHIC_DATA]" at bounding box center [793, 58] width 71 height 10
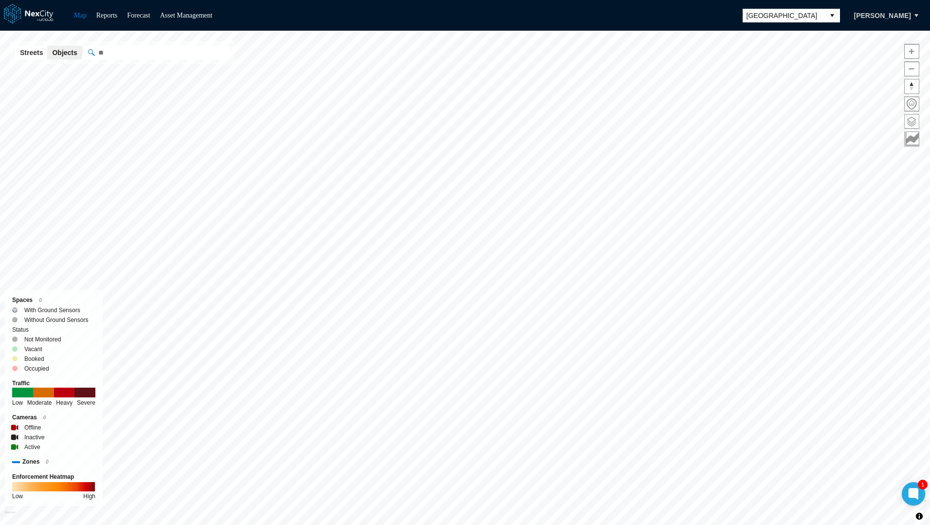
click at [913, 116] on span at bounding box center [912, 121] width 14 height 14
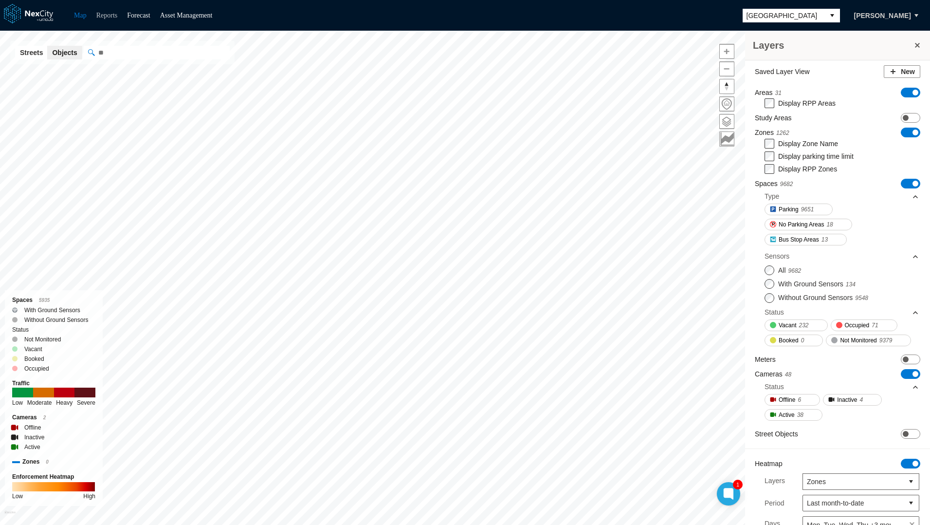
click at [98, 14] on link "Reports" at bounding box center [106, 15] width 21 height 7
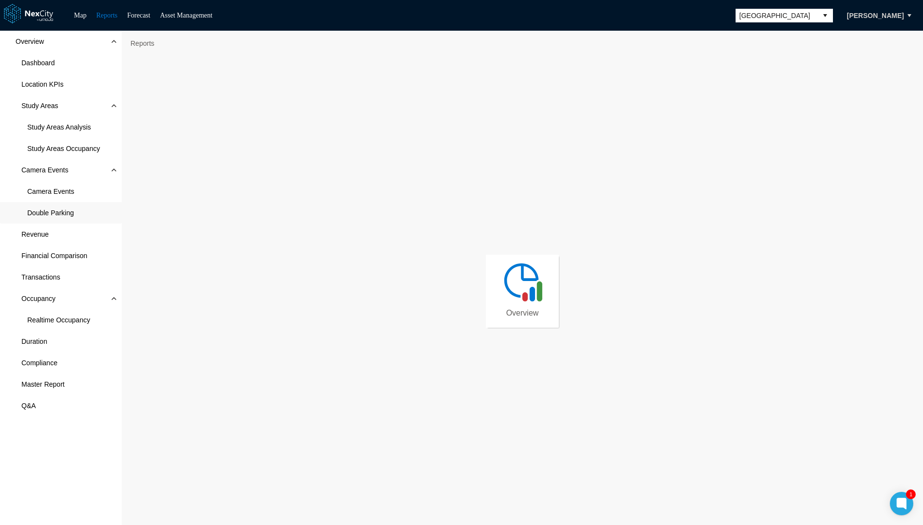
click at [36, 213] on span "Double Parking" at bounding box center [50, 213] width 47 height 10
click at [60, 214] on span "Double Parking" at bounding box center [50, 213] width 47 height 10
click at [51, 206] on span "Double Parking" at bounding box center [61, 212] width 122 height 21
click at [757, 17] on span "[GEOGRAPHIC_DATA]" at bounding box center [776, 16] width 74 height 10
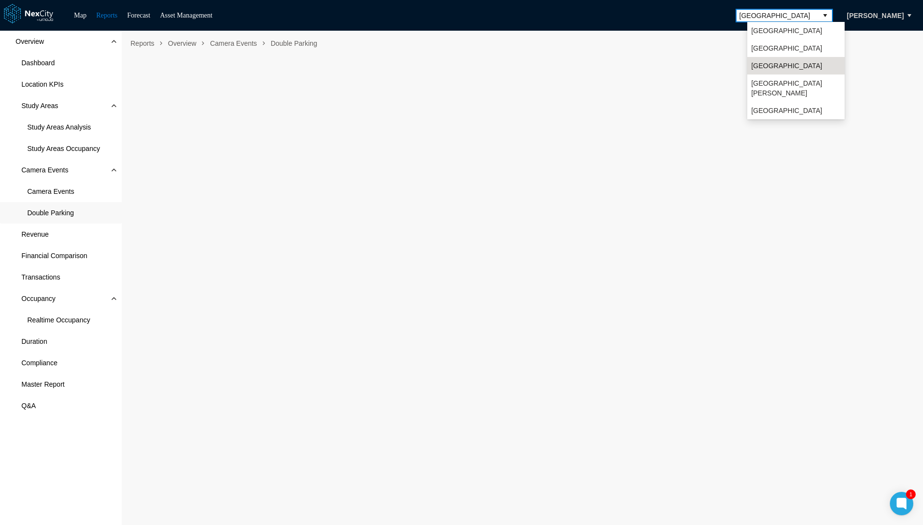
click at [758, 82] on span "[GEOGRAPHIC_DATA][PERSON_NAME]" at bounding box center [796, 87] width 90 height 19
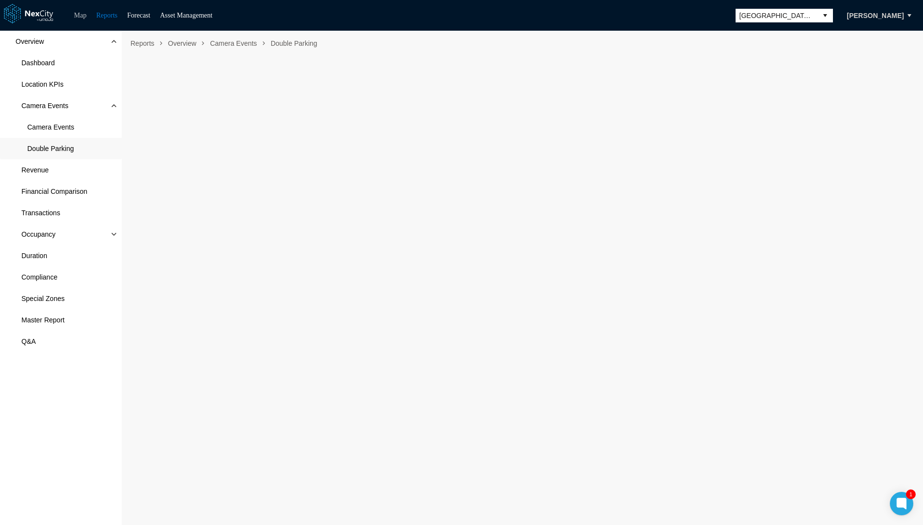
click at [77, 15] on link "Map" at bounding box center [80, 15] width 13 height 7
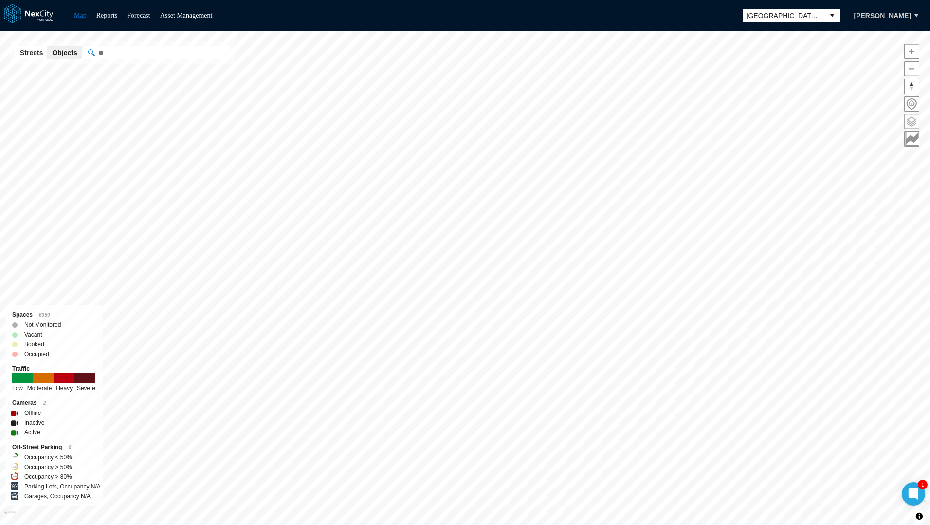
click at [908, 127] on span at bounding box center [912, 121] width 14 height 14
click at [793, 15] on span "[GEOGRAPHIC_DATA][PERSON_NAME]" at bounding box center [783, 16] width 74 height 10
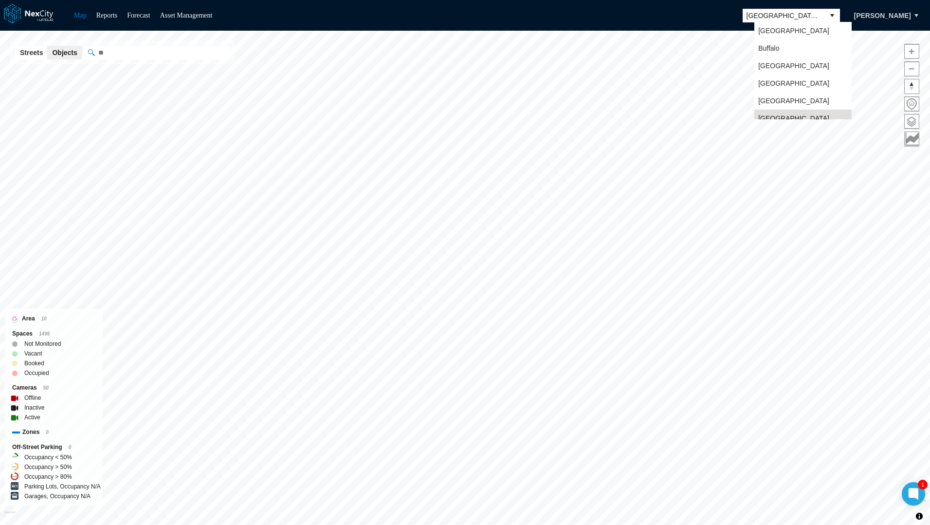
scroll to position [8, 0]
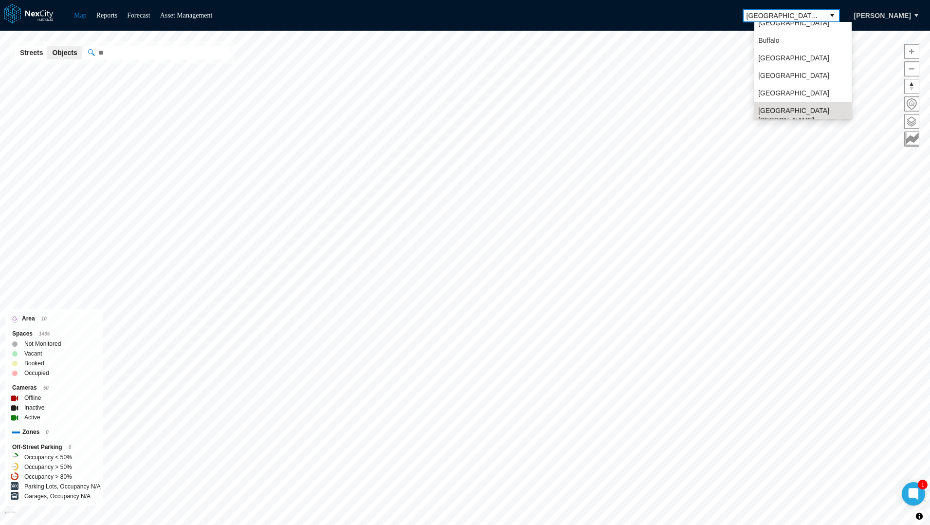
click at [706, 18] on div "Map Reports Forecast Asset Management San Jose Rick Neubauer" at bounding box center [465, 15] width 930 height 31
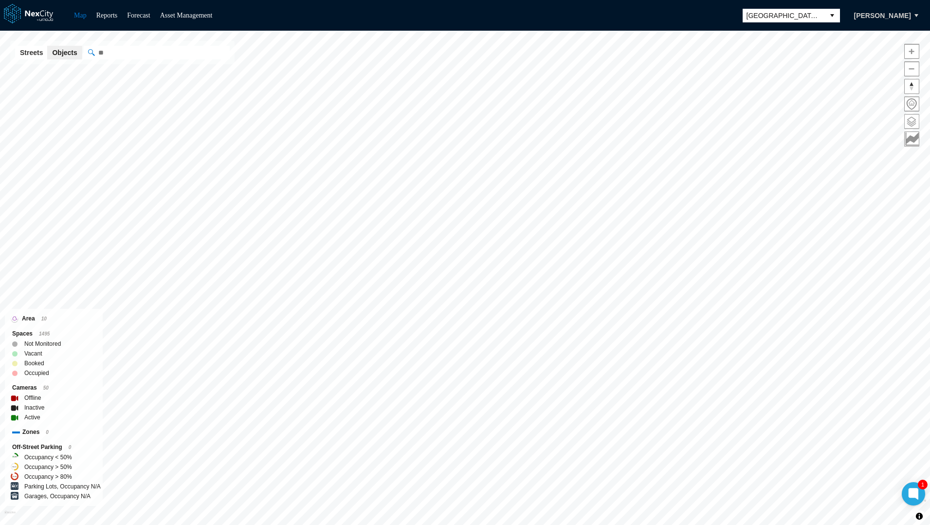
click at [908, 122] on span at bounding box center [912, 121] width 14 height 14
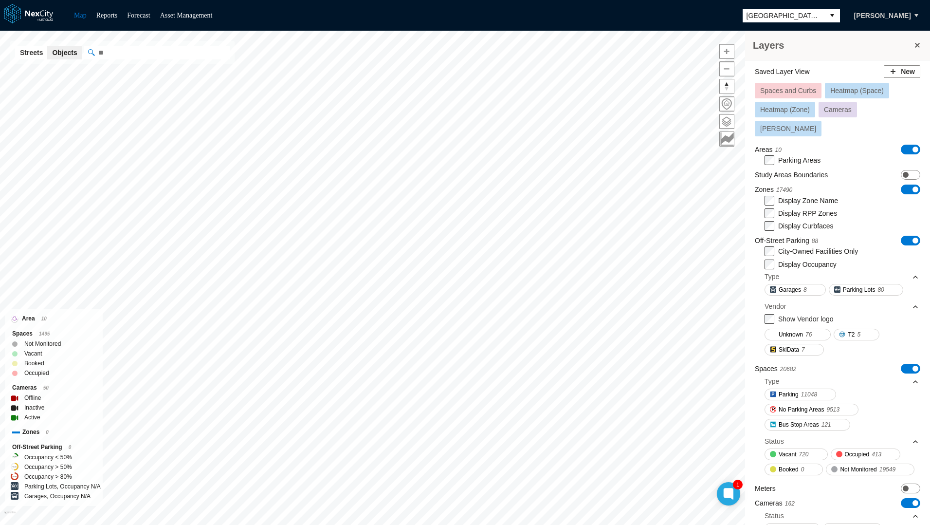
click at [908, 145] on div "Areas 10 ON OFF" at bounding box center [837, 150] width 165 height 10
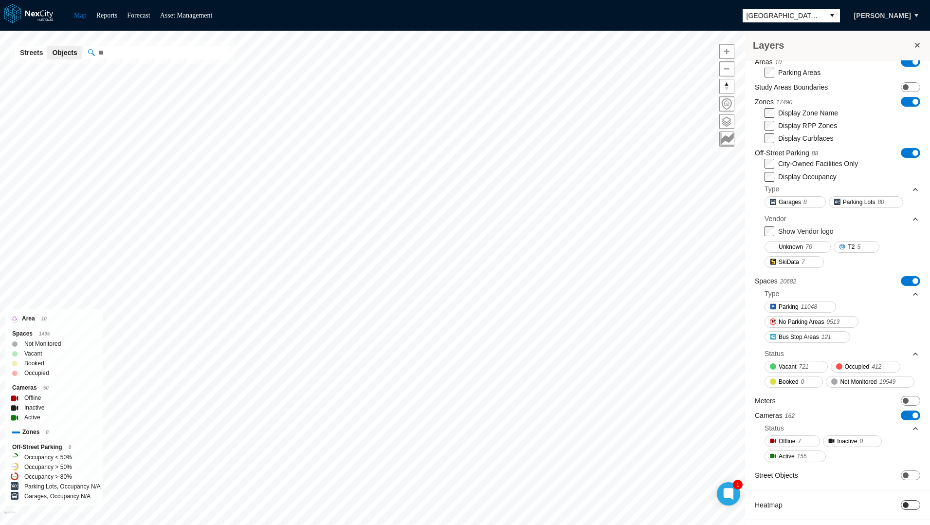
click at [910, 500] on span "ON OFF" at bounding box center [910, 505] width 19 height 10
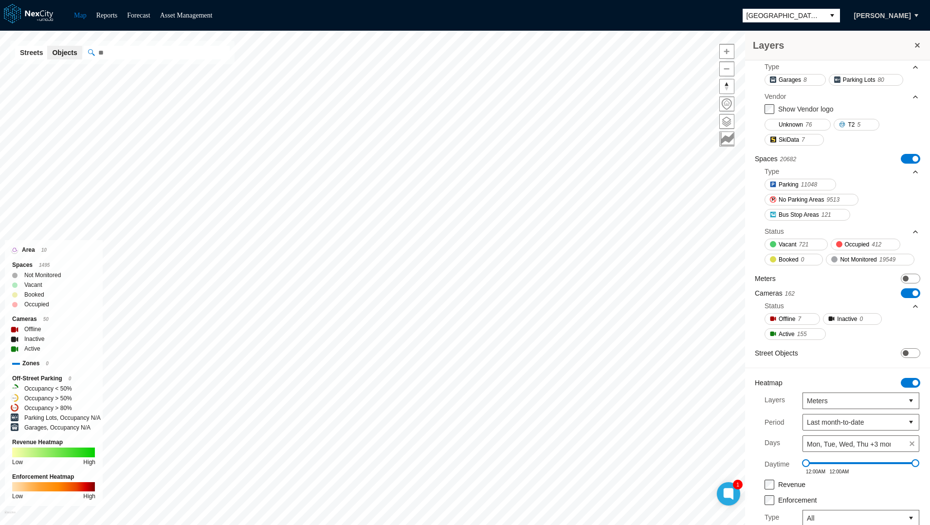
scroll to position [295, 0]
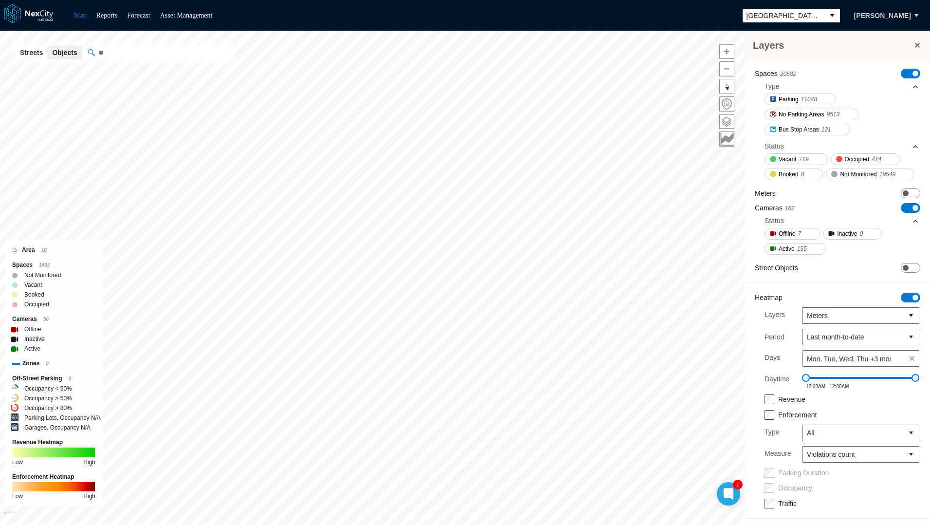
click at [775, 16] on span "[GEOGRAPHIC_DATA][PERSON_NAME]" at bounding box center [783, 16] width 74 height 10
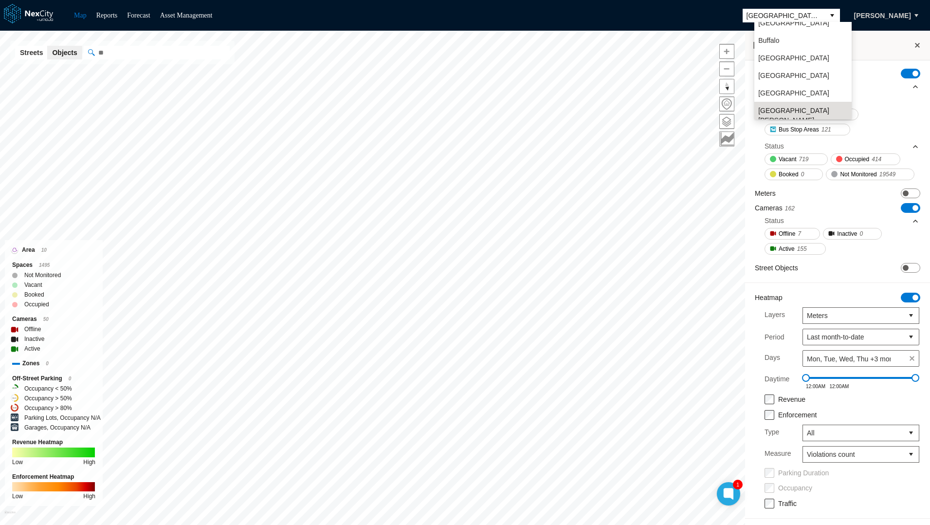
click at [783, 29] on li "[GEOGRAPHIC_DATA]" at bounding box center [802, 23] width 97 height 18
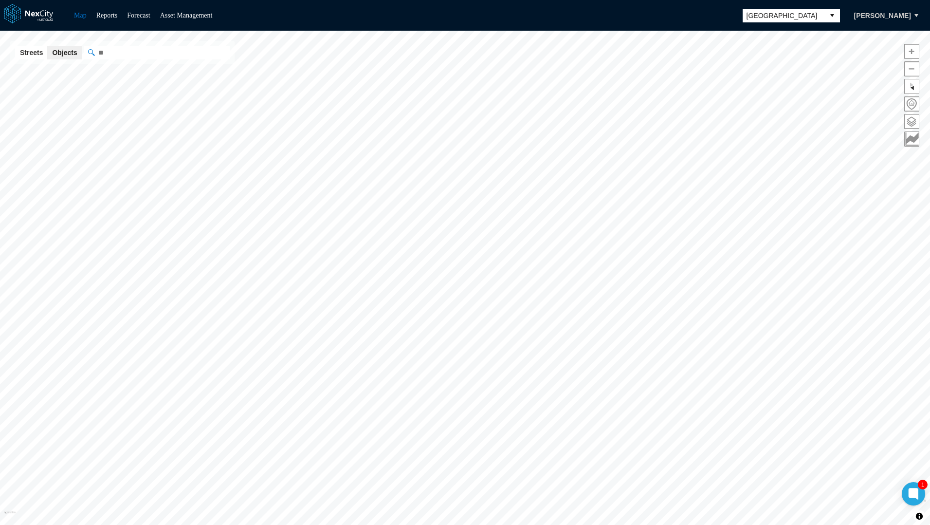
click at [780, 17] on span "[GEOGRAPHIC_DATA]" at bounding box center [783, 16] width 74 height 10
click at [784, 115] on li "[GEOGRAPHIC_DATA][PERSON_NAME]" at bounding box center [802, 122] width 97 height 27
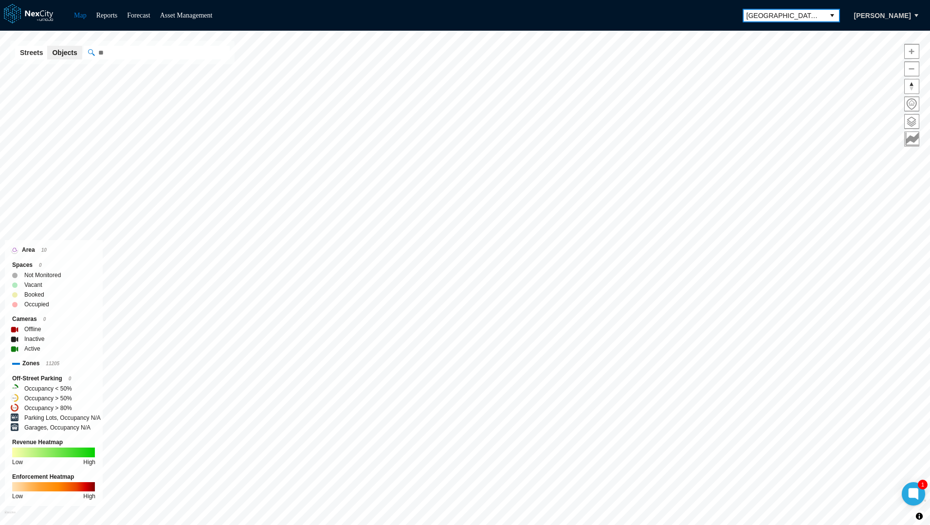
click at [246, 20] on div "Map Reports Forecast Asset Management San Jose Rick Neubauer" at bounding box center [465, 15] width 930 height 31
